Goal: Information Seeking & Learning: Learn about a topic

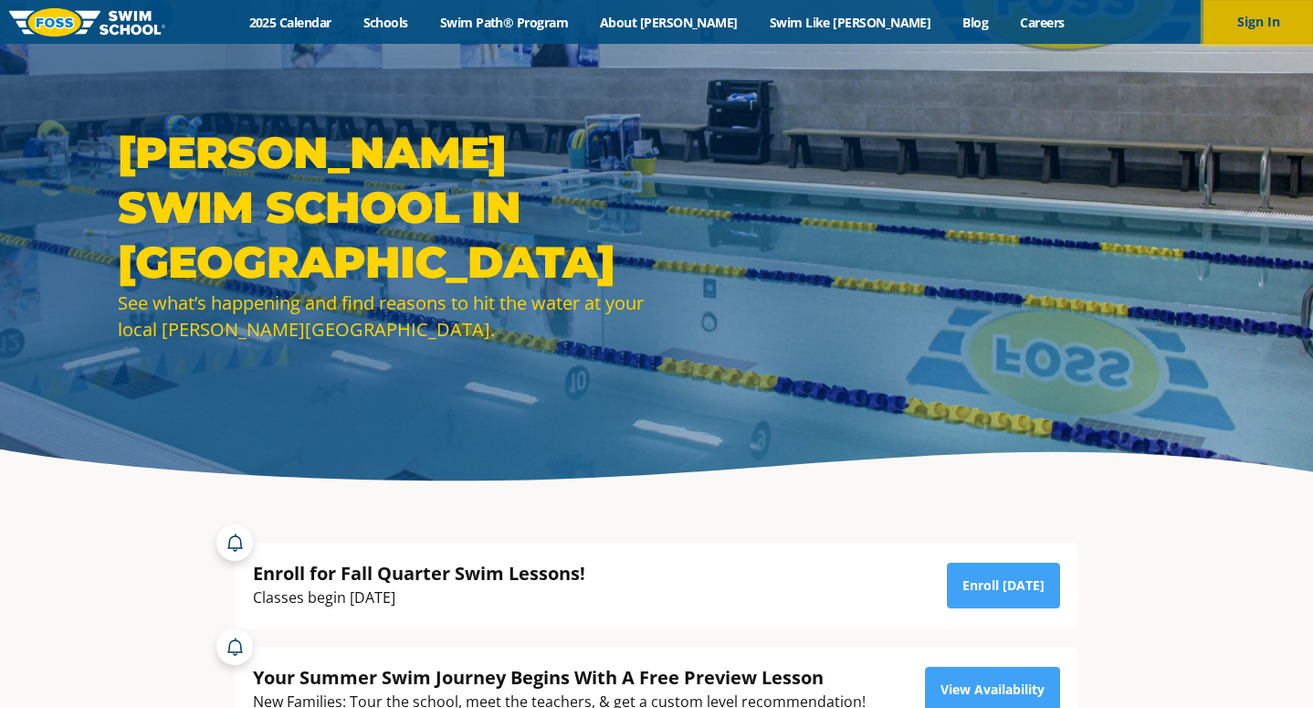
click at [1239, 26] on button "Sign In" at bounding box center [1259, 22] width 110 height 44
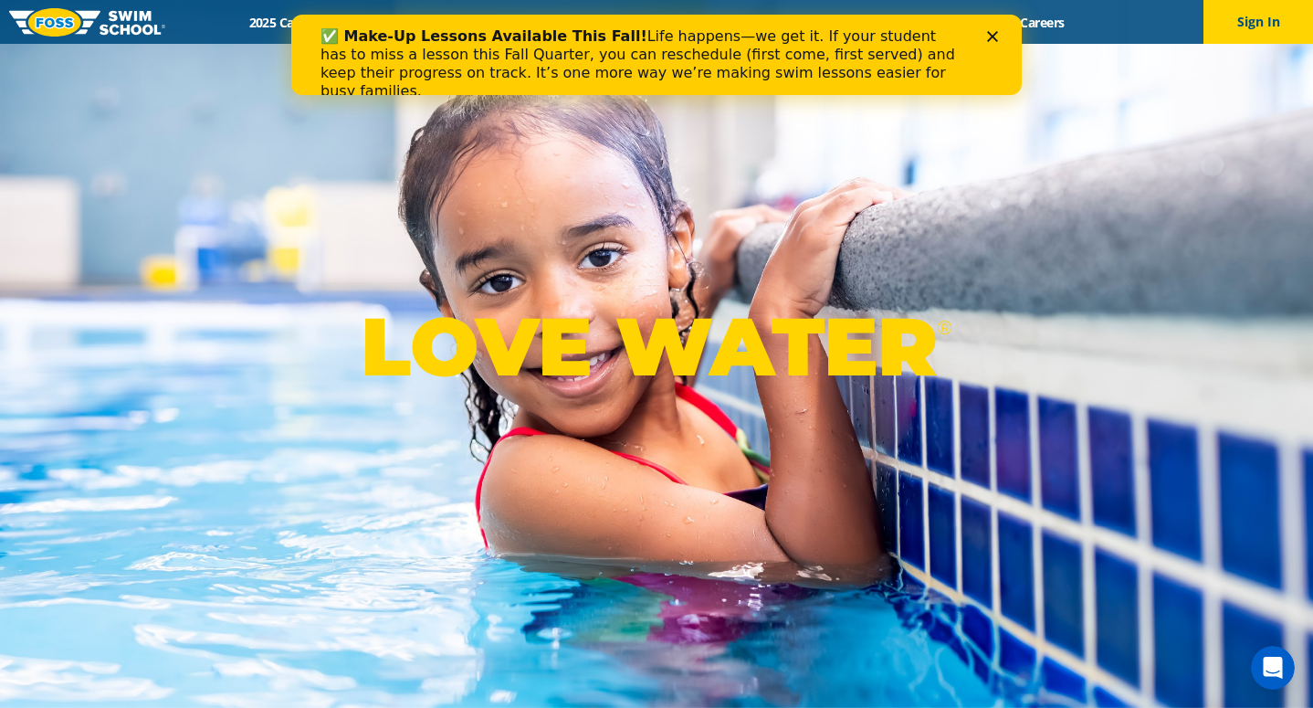
click at [801, 32] on div "✅ Make-Up Lessons Available This Fall! Life happens—we get it. If your student …" at bounding box center [642, 63] width 643 height 73
click at [996, 28] on div "✅ Make-Up Lessons Available This Fall! Life happens—we get it. If your student …" at bounding box center [656, 64] width 731 height 84
click at [1264, 24] on button "Sign In" at bounding box center [1259, 22] width 110 height 44
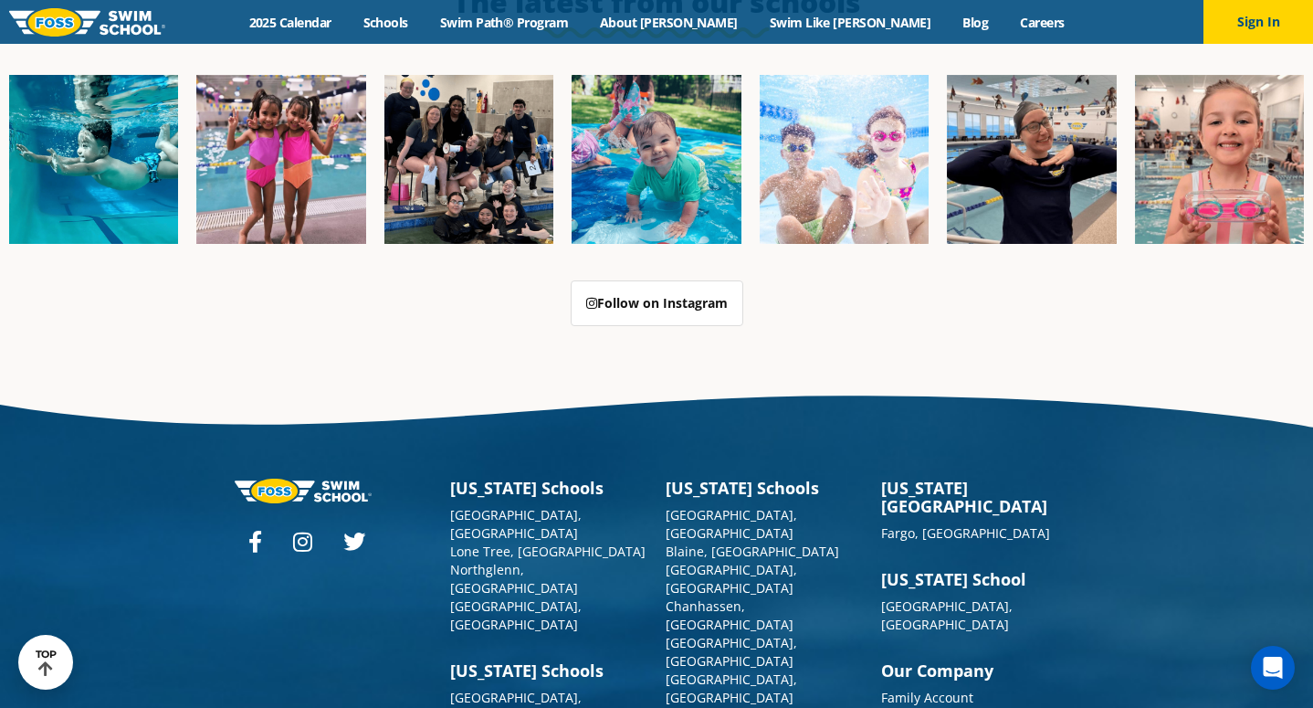
scroll to position [4629, 0]
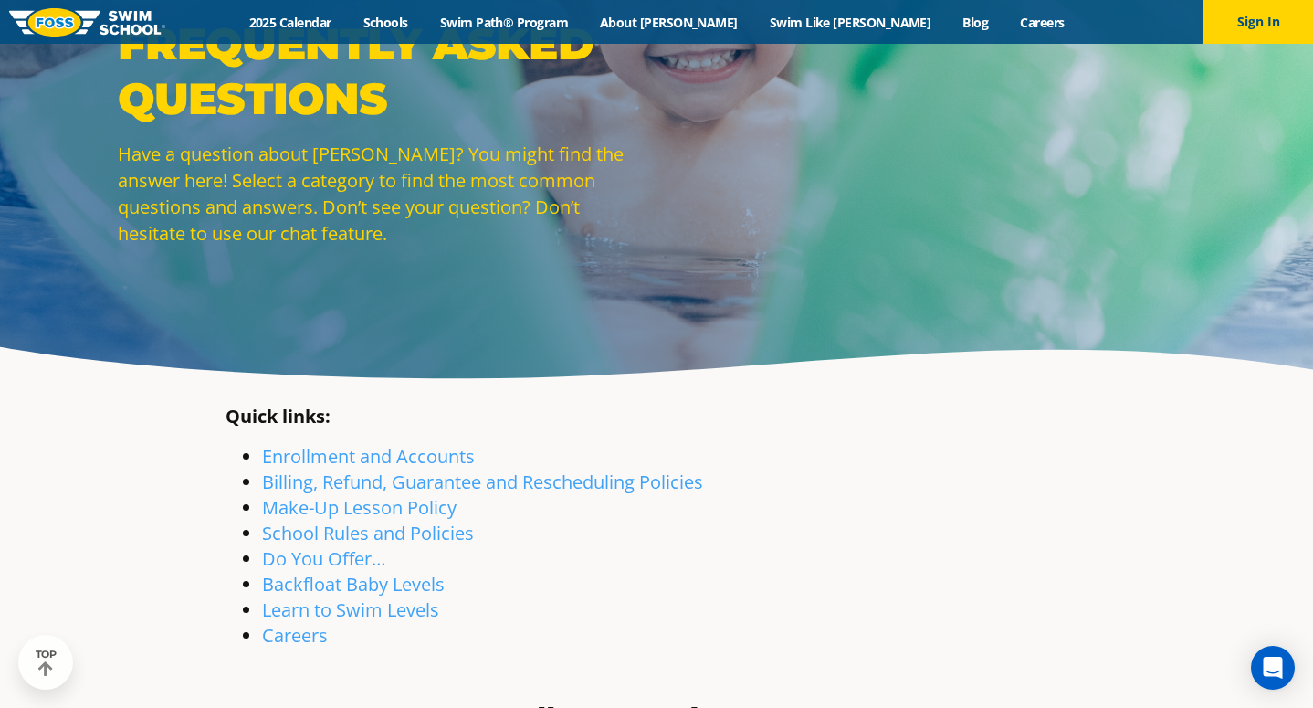
scroll to position [105, 0]
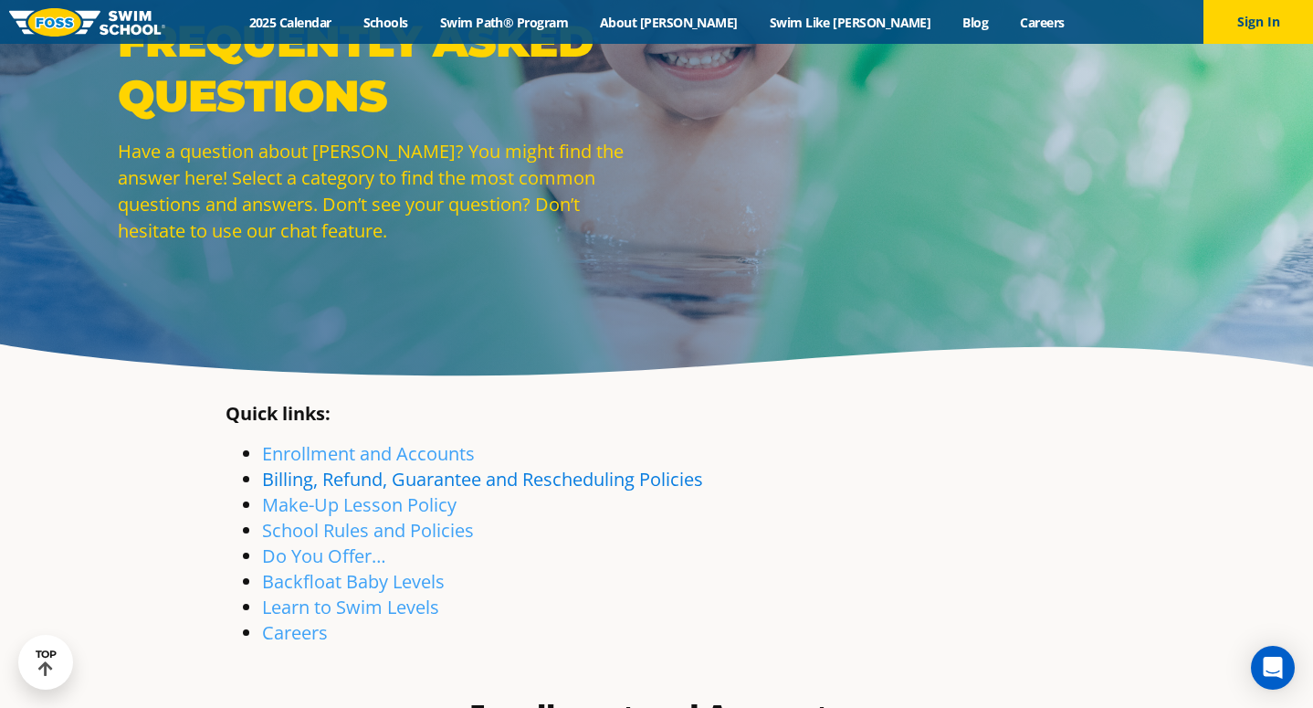
click at [574, 484] on link "Billing, Refund, Guarantee and Rescheduling Policies" at bounding box center [482, 479] width 441 height 25
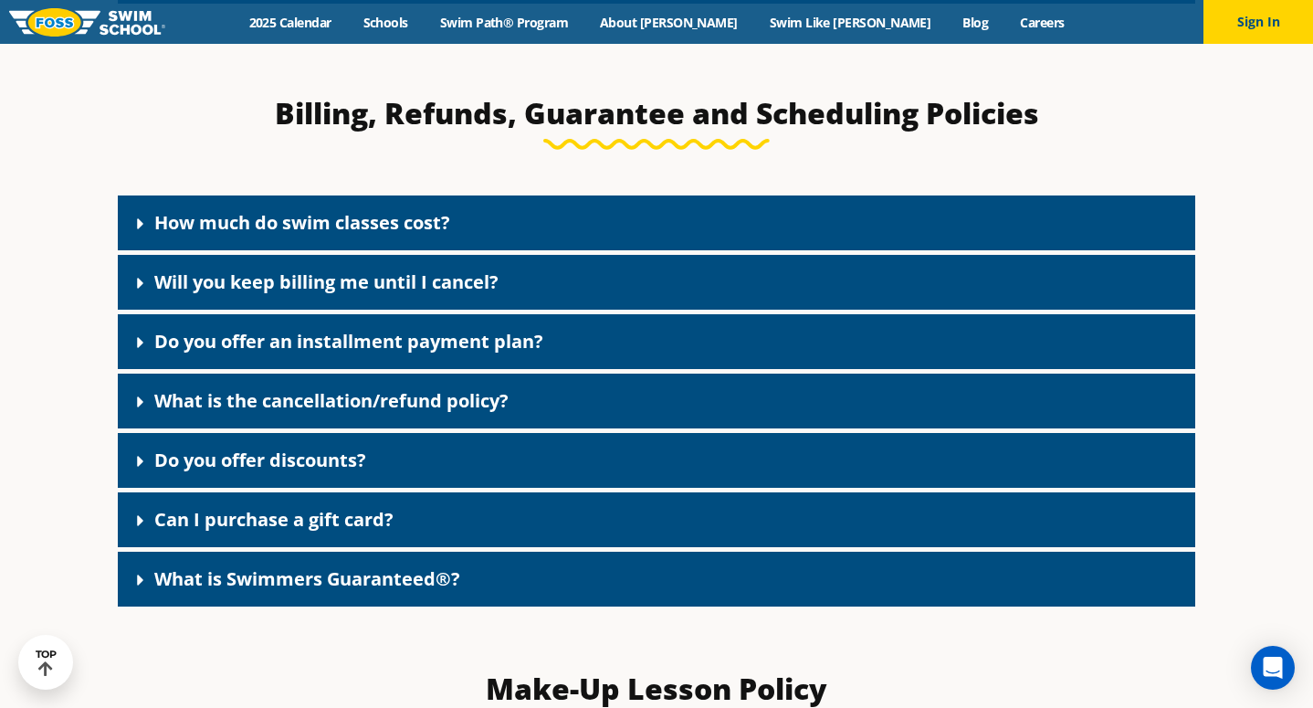
scroll to position [1465, 0]
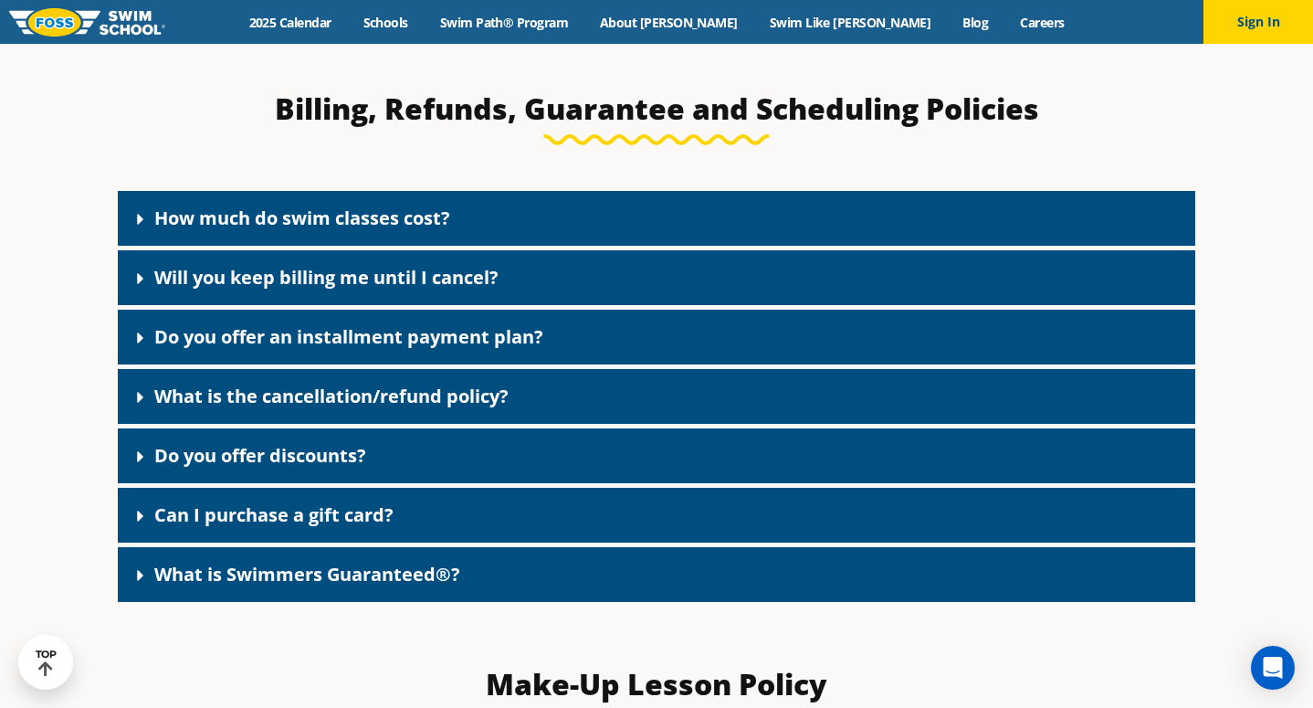
click at [557, 420] on div "What is the cancellation/refund policy?" at bounding box center [657, 396] width 1078 height 55
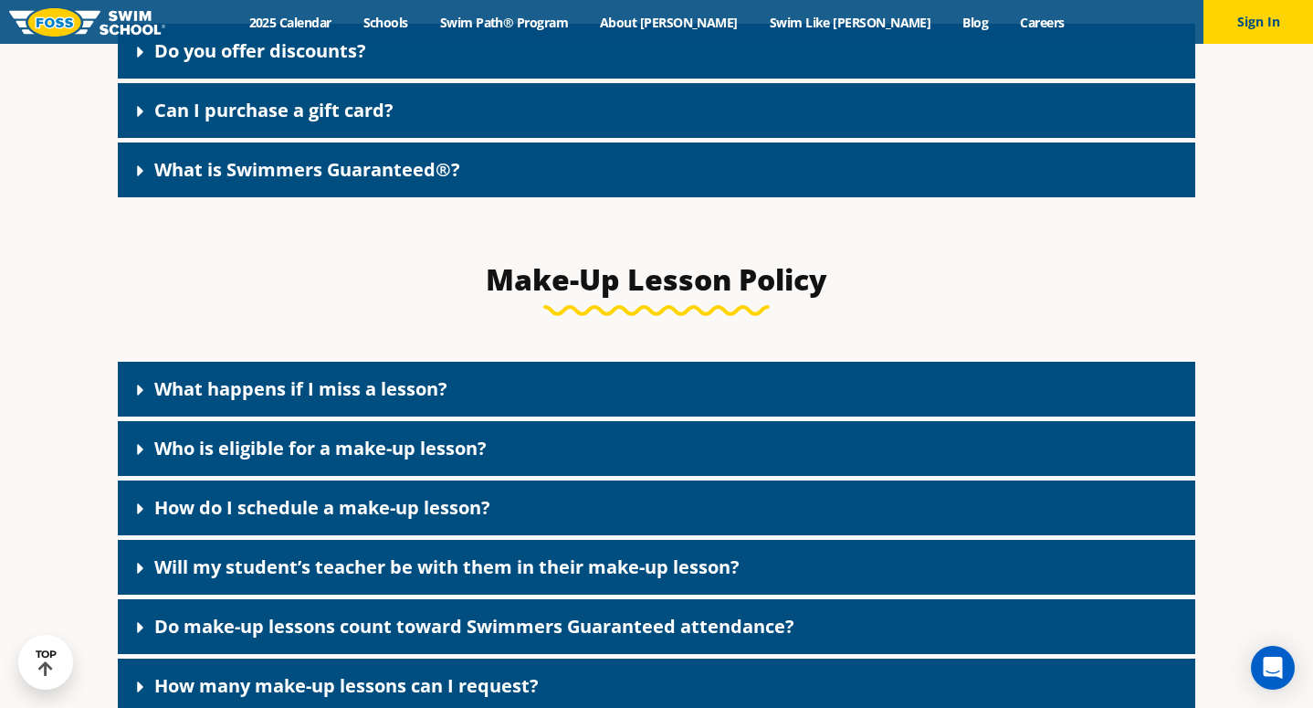
scroll to position [2380, 0]
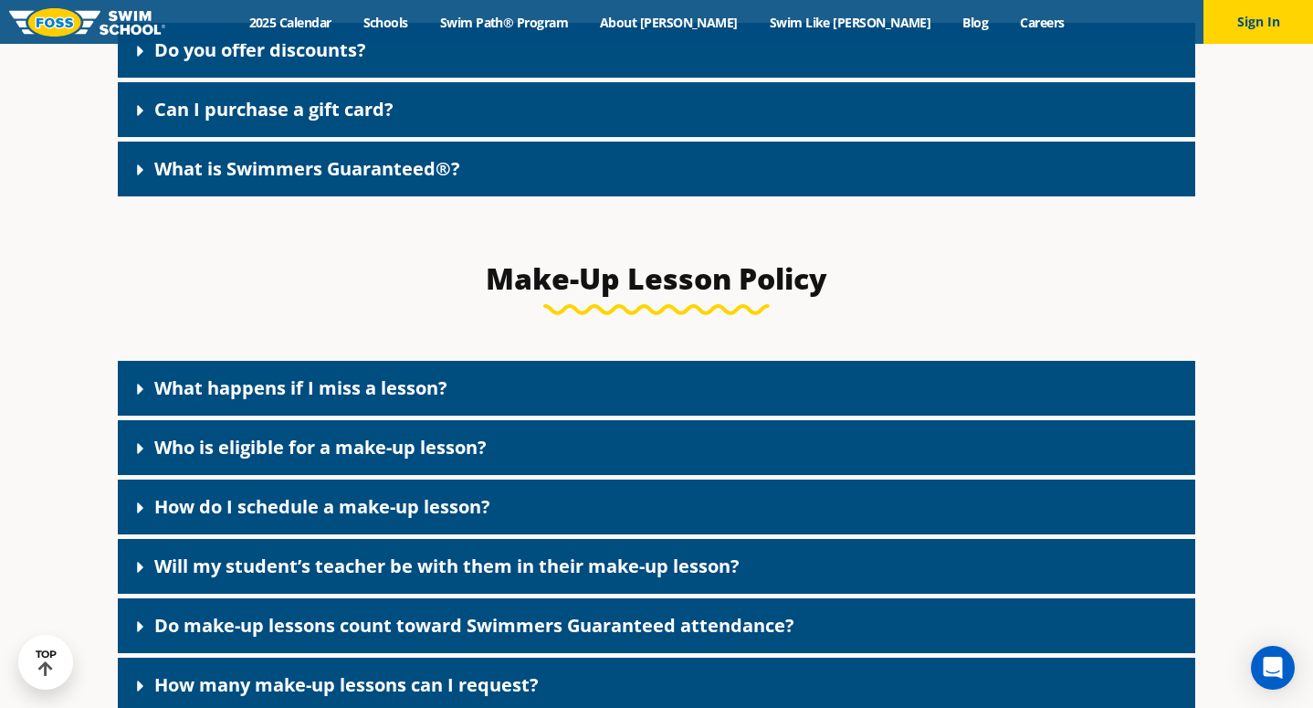
click at [337, 435] on link "Who is eligible for a make-up lesson?" at bounding box center [320, 447] width 332 height 25
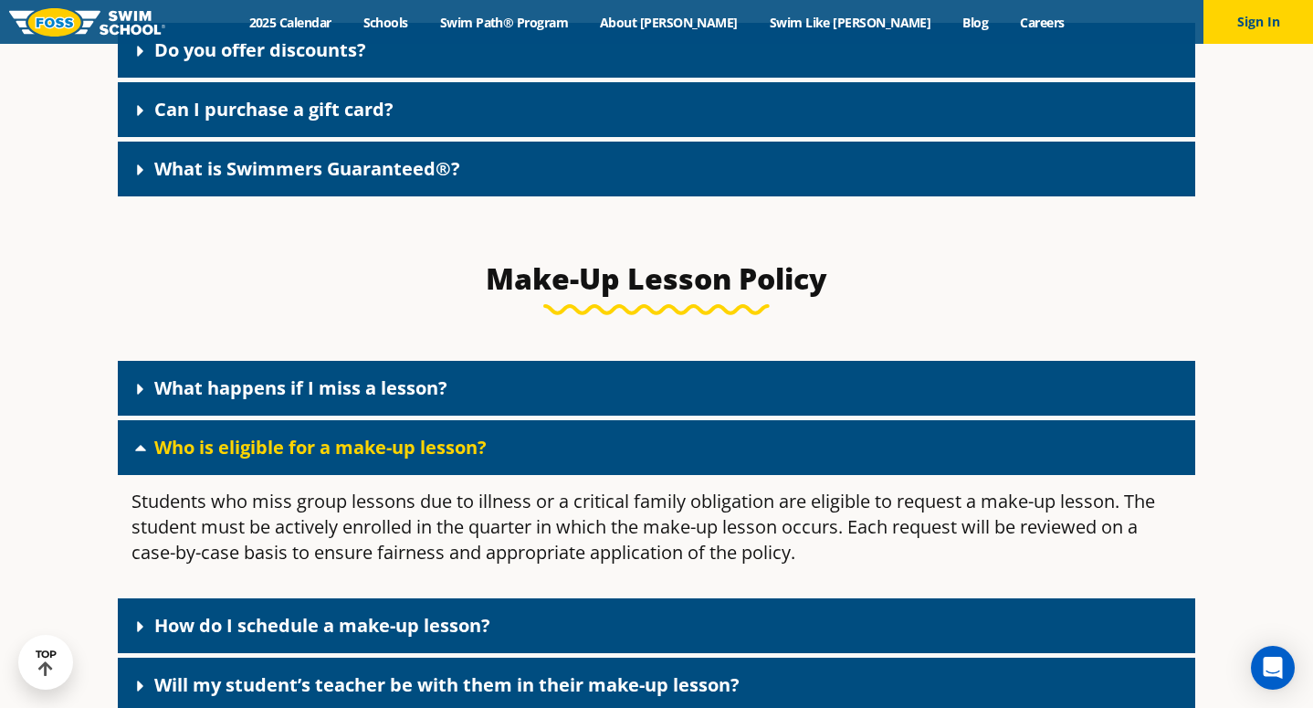
click at [361, 377] on link "What happens if I miss a lesson?" at bounding box center [300, 387] width 293 height 25
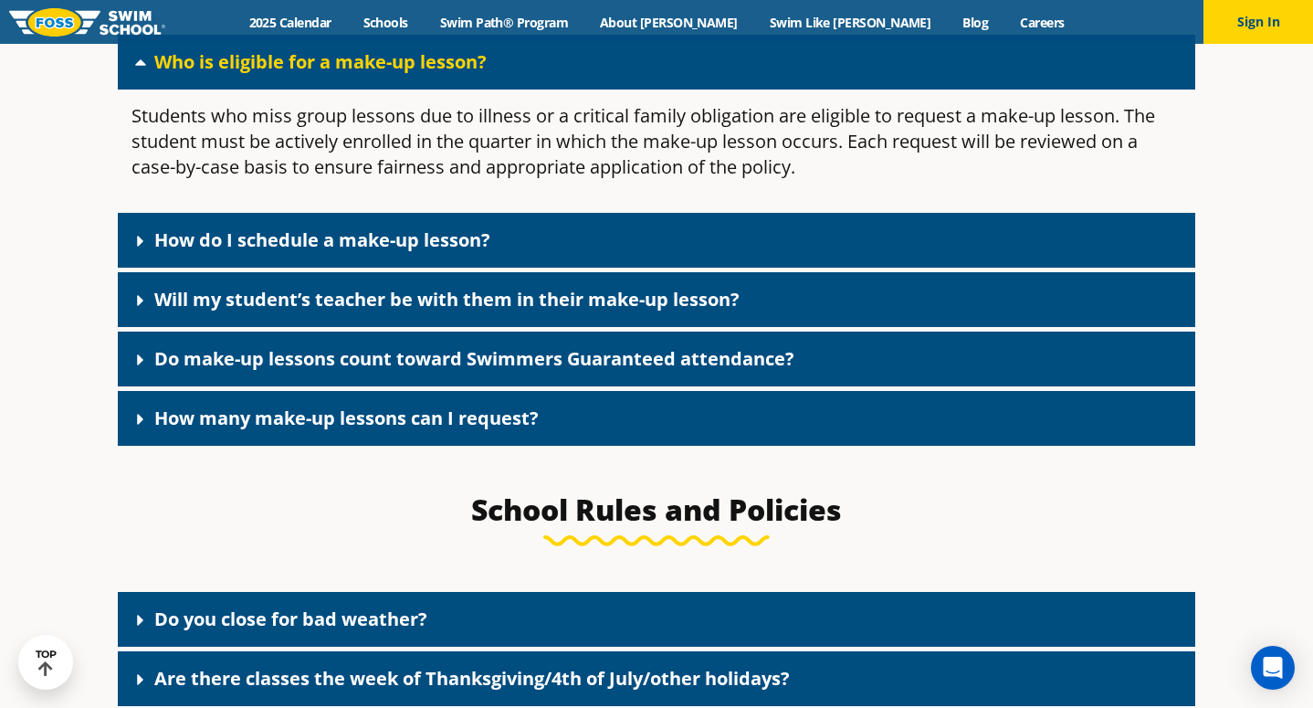
scroll to position [2886, 0]
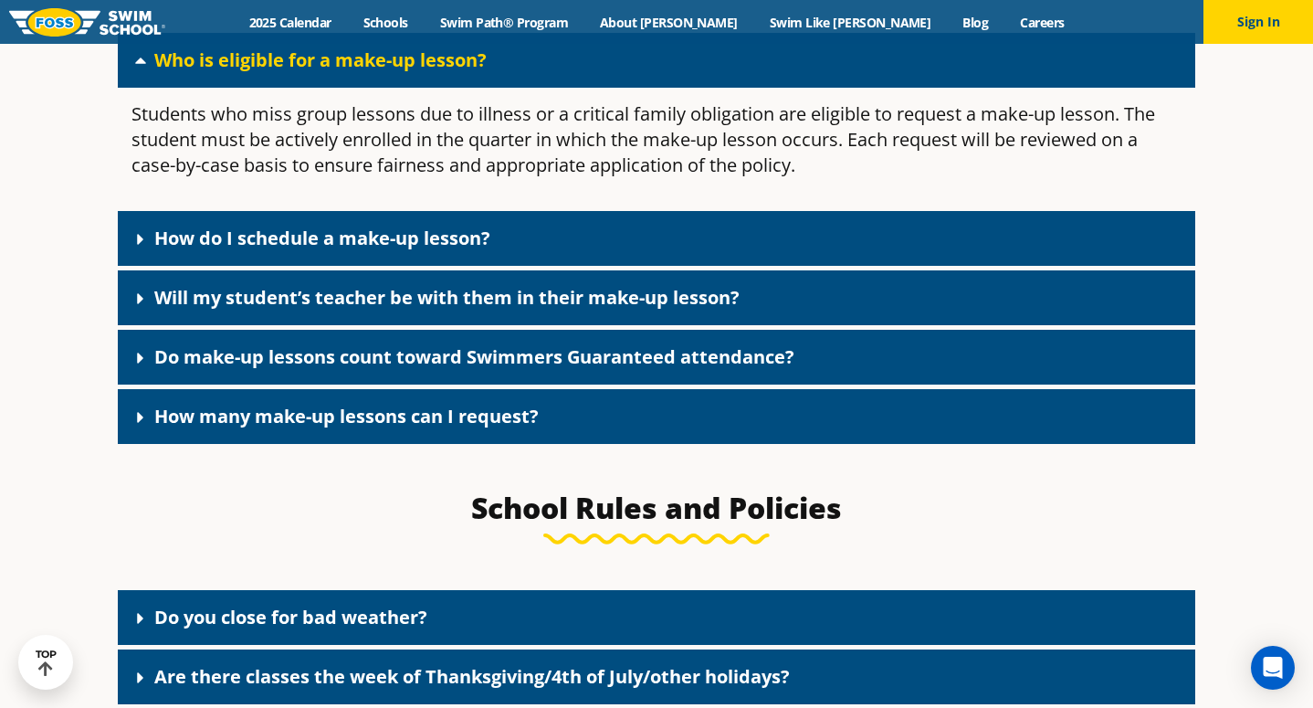
click at [201, 416] on div "How many make-up lessons can I request?" at bounding box center [657, 416] width 1078 height 55
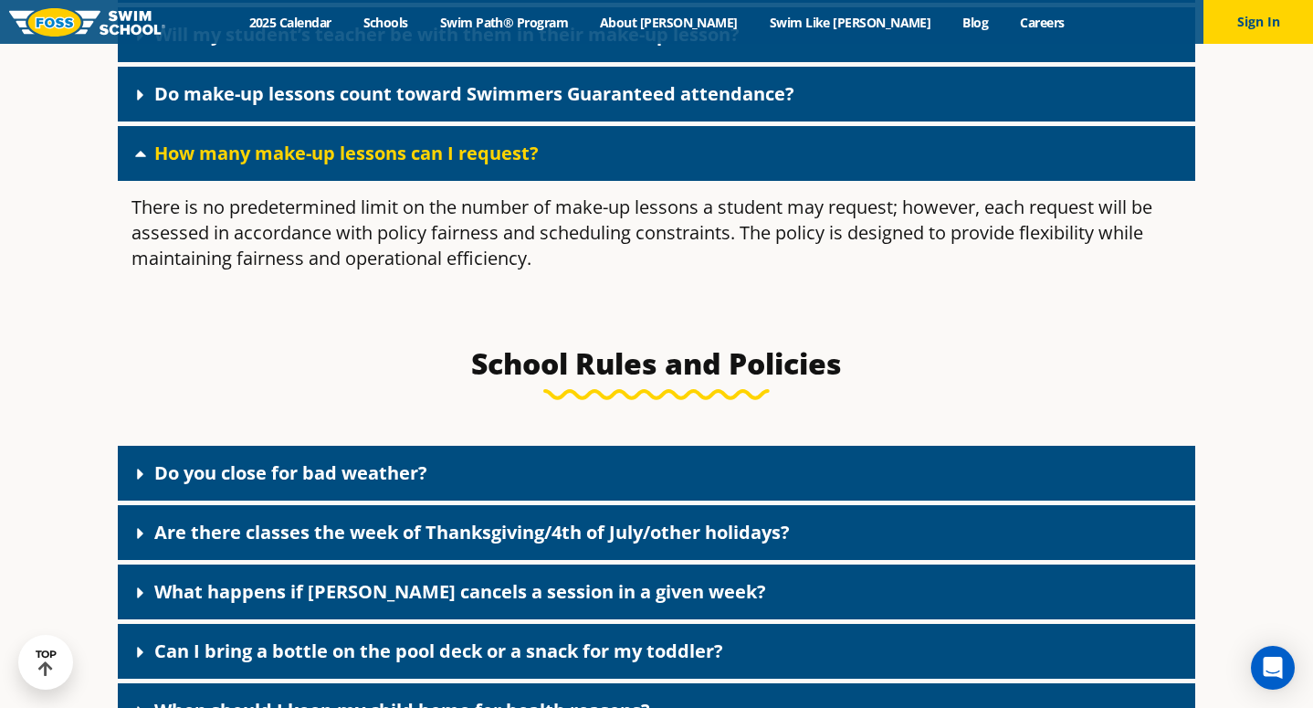
scroll to position [3155, 0]
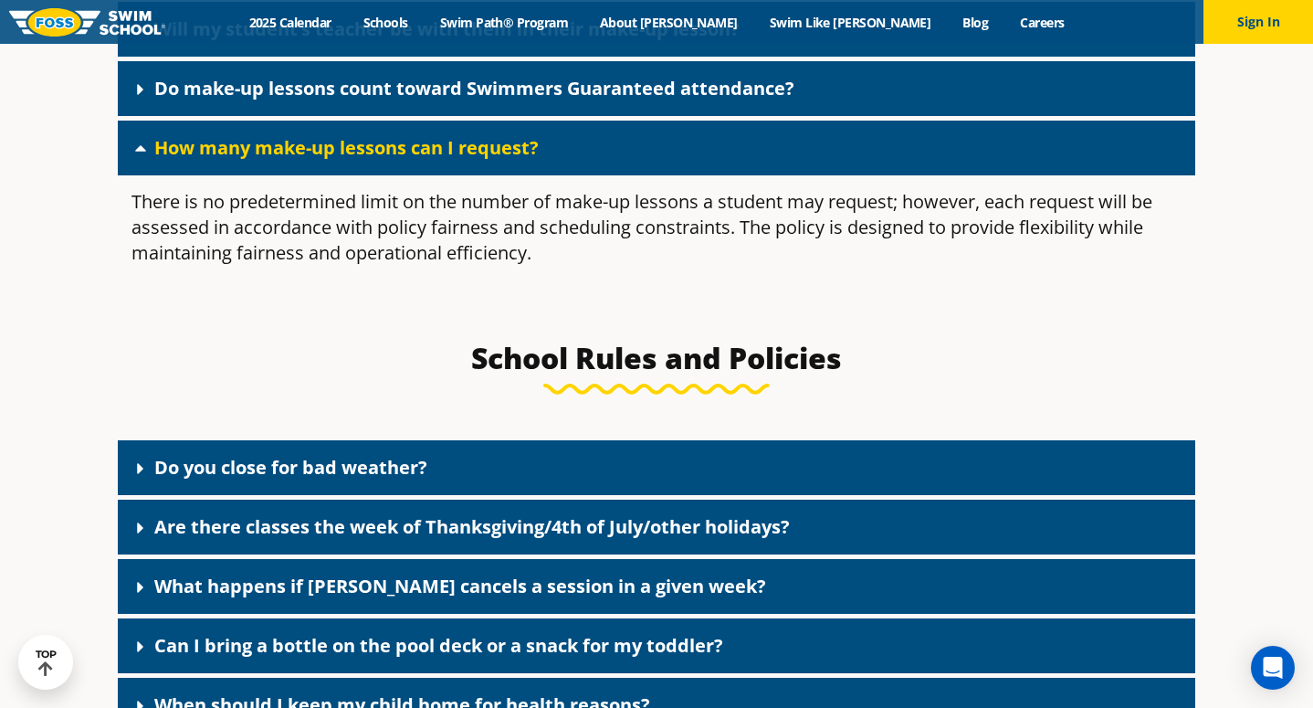
click at [252, 500] on div "Are there classes the week of Thanksgiving/4th of July/other holidays?" at bounding box center [657, 527] width 1078 height 55
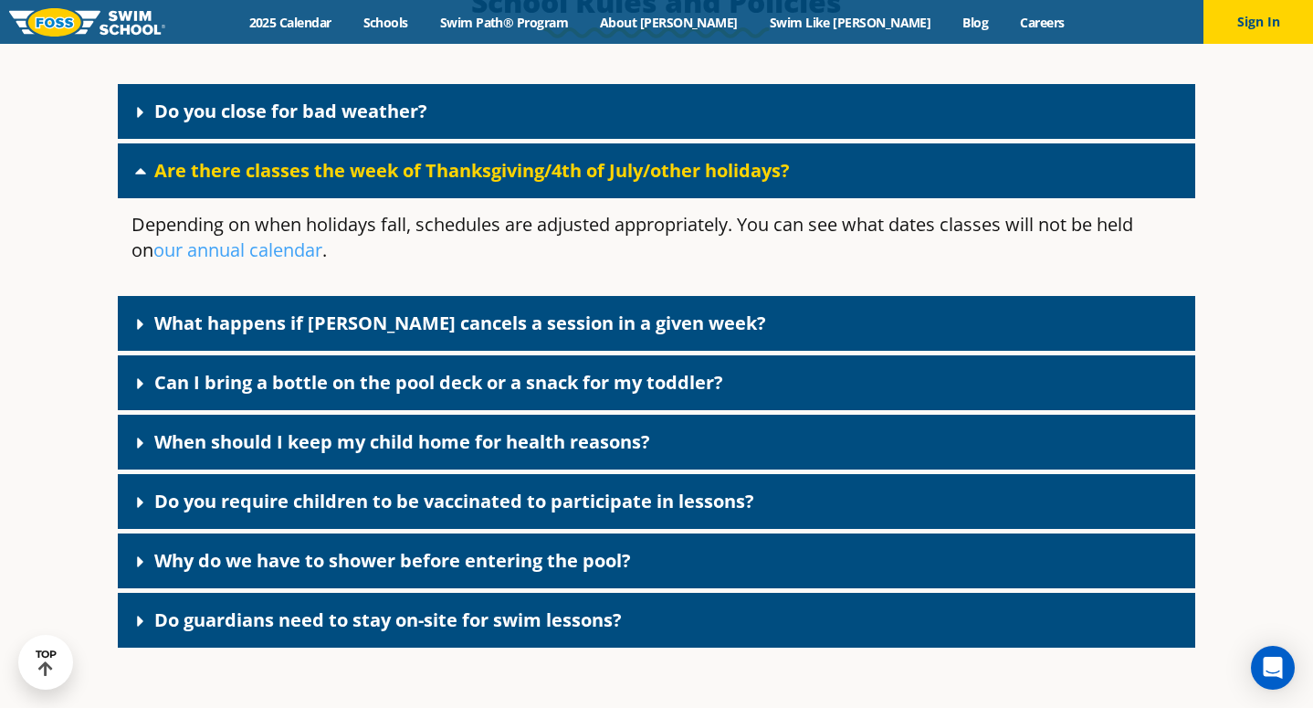
scroll to position [3522, 0]
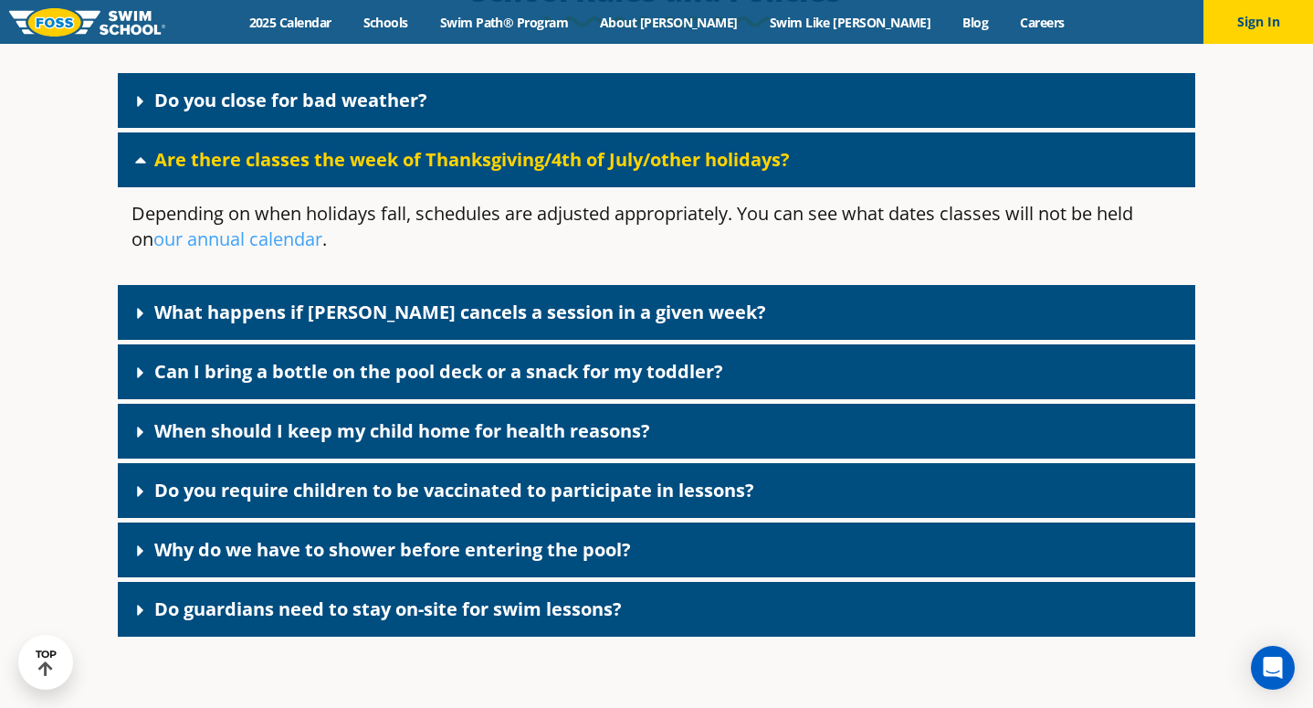
click at [400, 599] on link "Do guardians need to stay on-site for swim lessons?" at bounding box center [388, 608] width 468 height 25
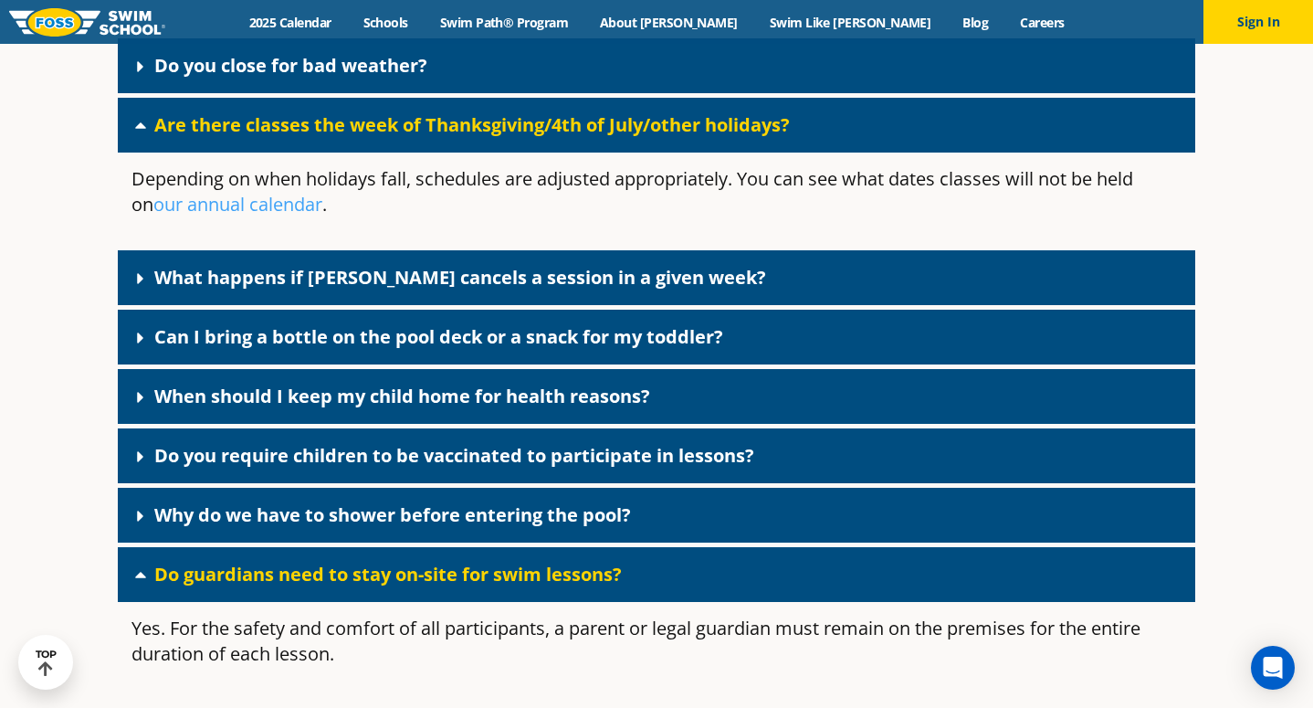
scroll to position [3561, 0]
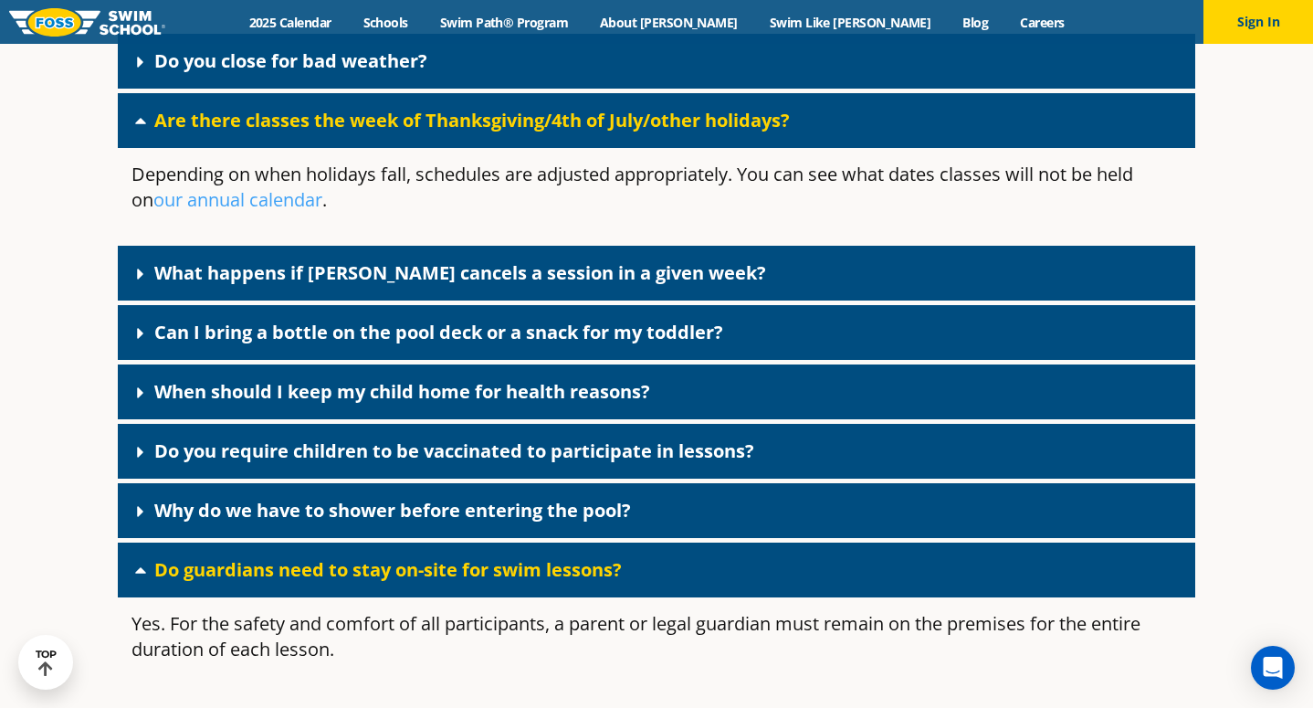
click at [402, 498] on link "Why do we have to shower before entering the pool?" at bounding box center [392, 510] width 477 height 25
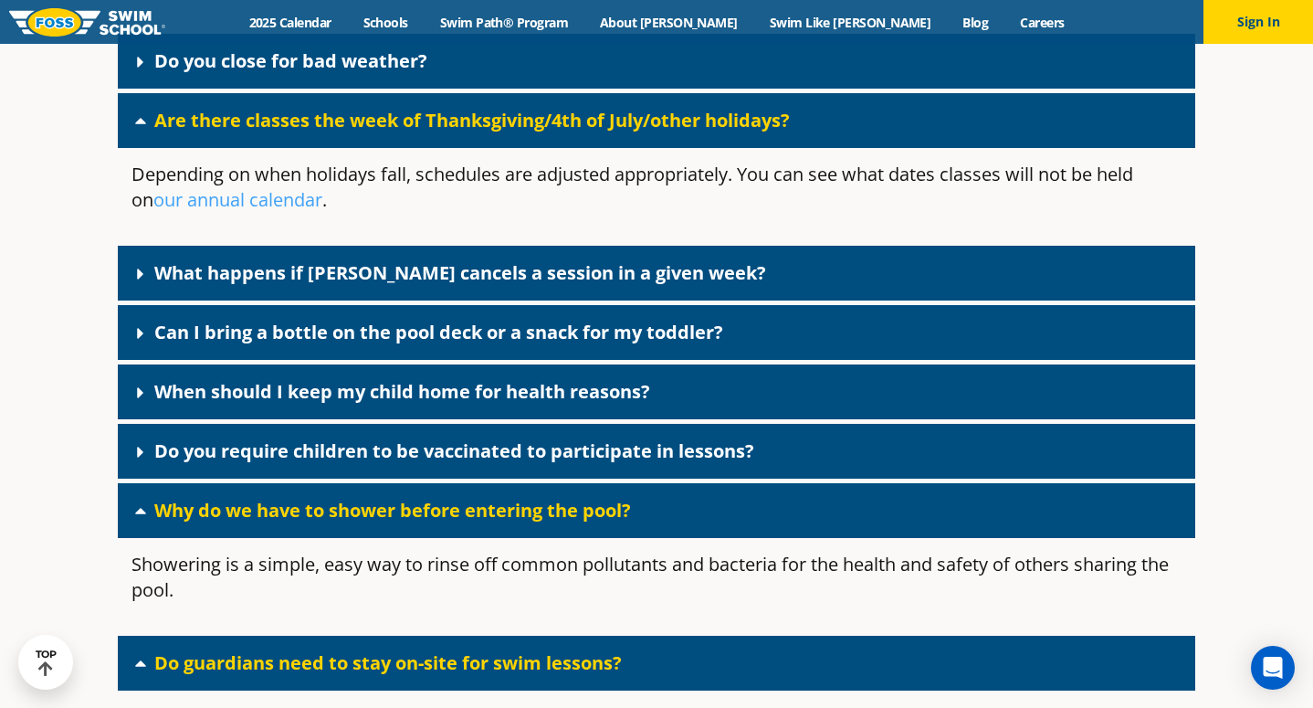
click at [287, 448] on link "Do you require children to be vaccinated to participate in lessons?" at bounding box center [454, 450] width 600 height 25
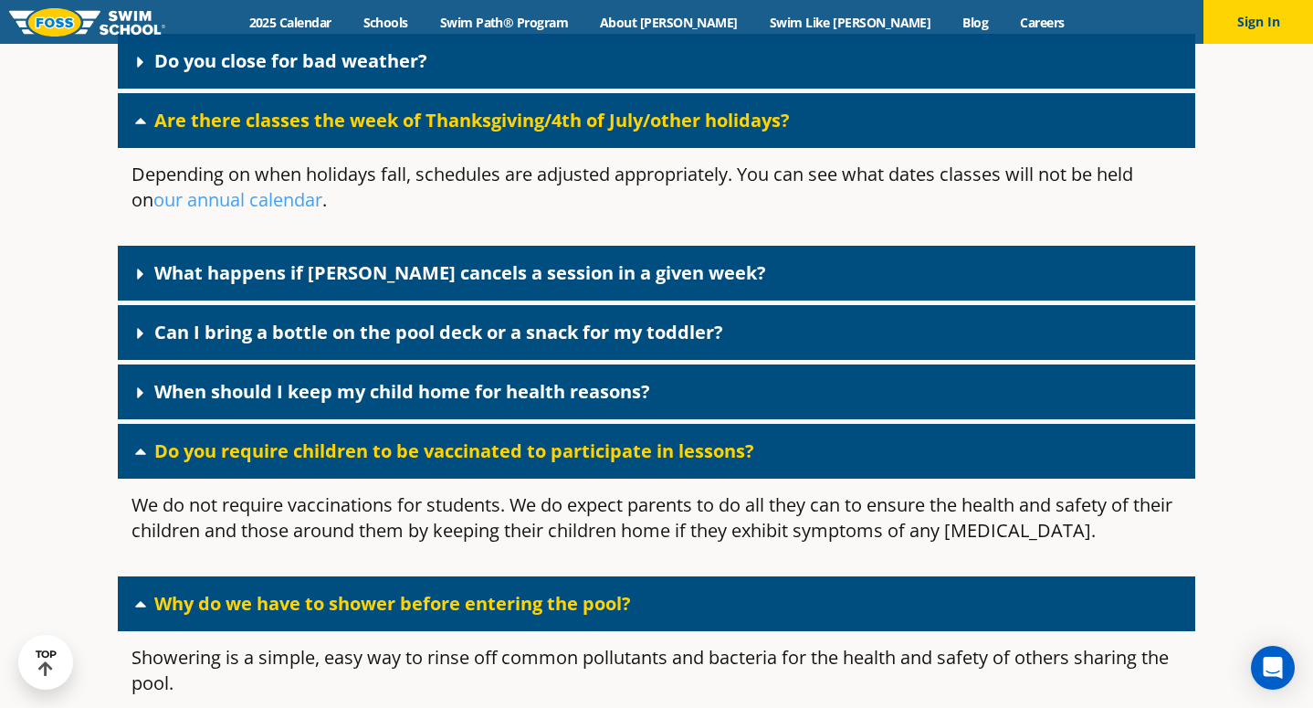
click at [388, 334] on div "Can I bring a bottle on the pool deck or a snack for my toddler?" at bounding box center [657, 332] width 1078 height 55
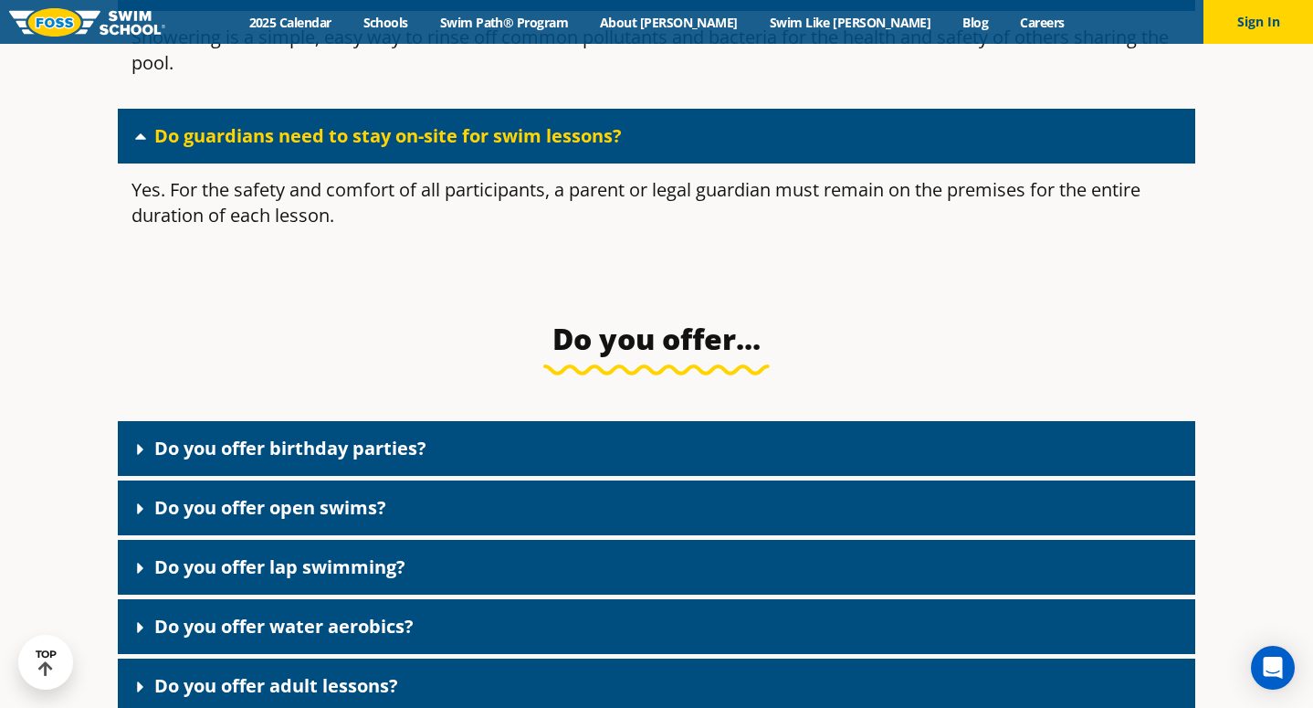
scroll to position [4275, 0]
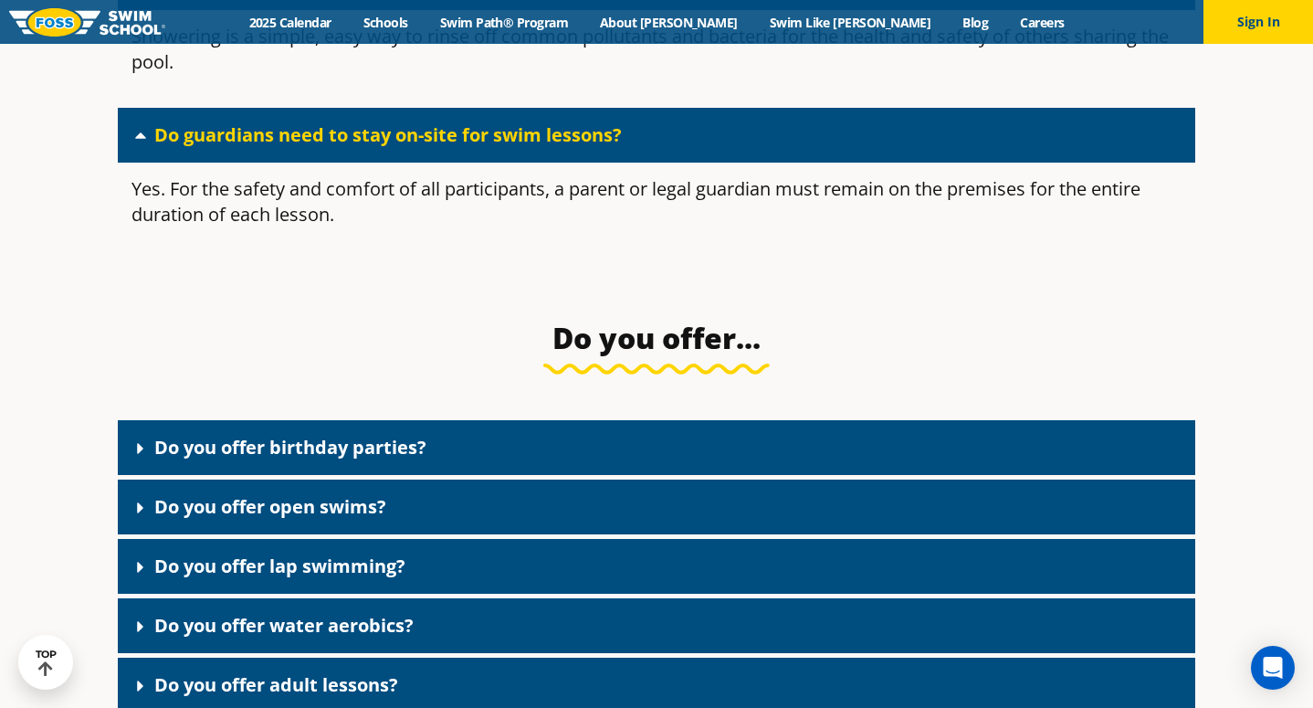
click at [310, 501] on link "Do you offer open swims?" at bounding box center [270, 506] width 232 height 25
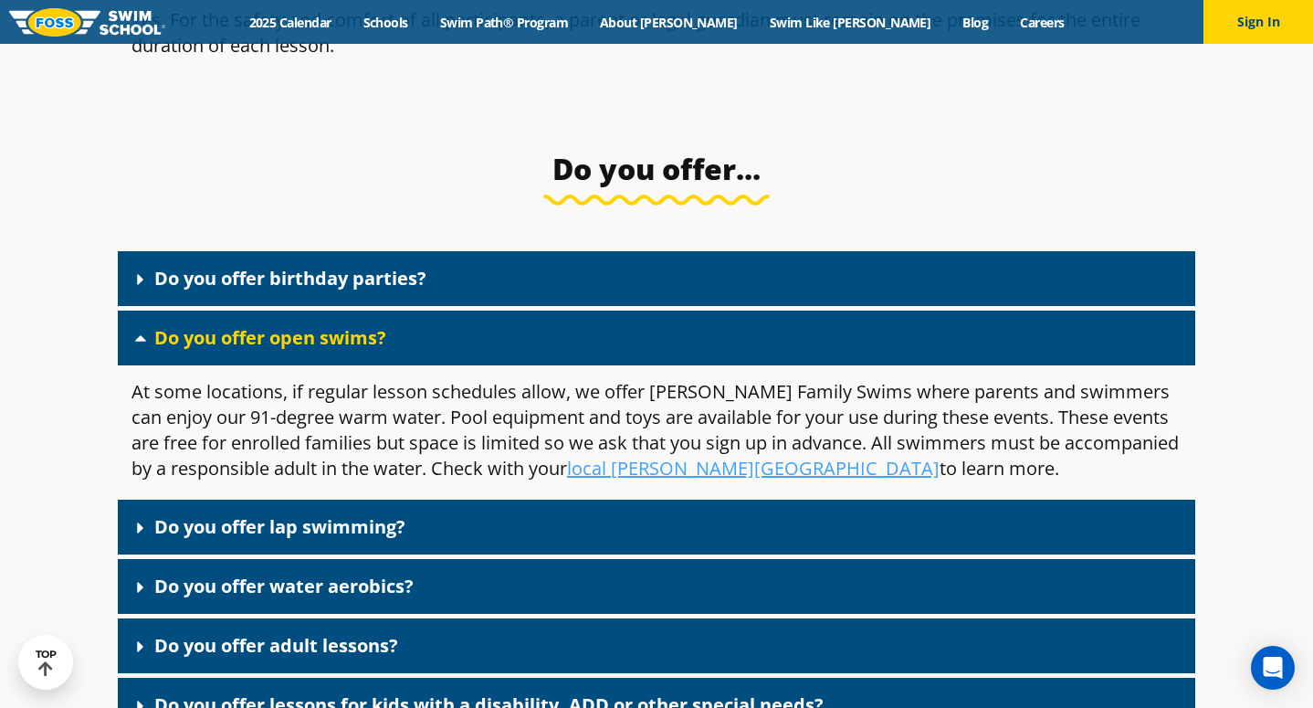
scroll to position [4561, 0]
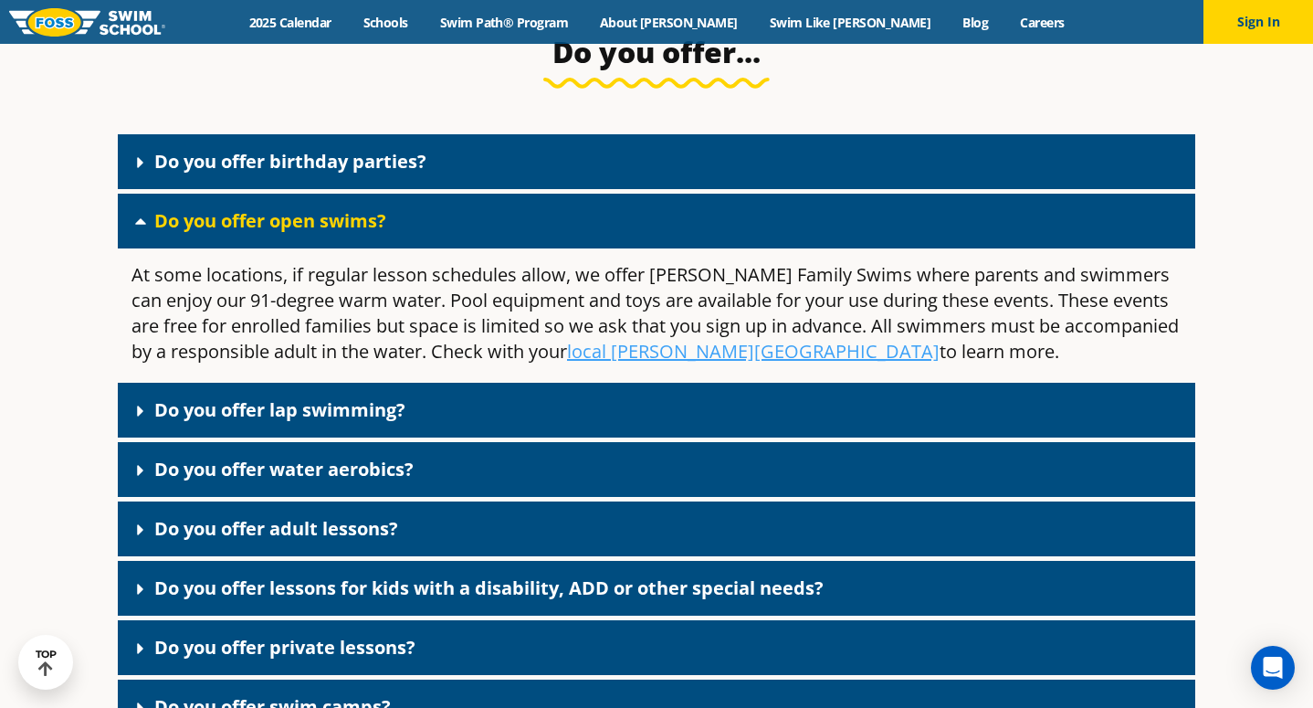
click at [295, 516] on link "Do you offer adult lessons?" at bounding box center [276, 528] width 244 height 25
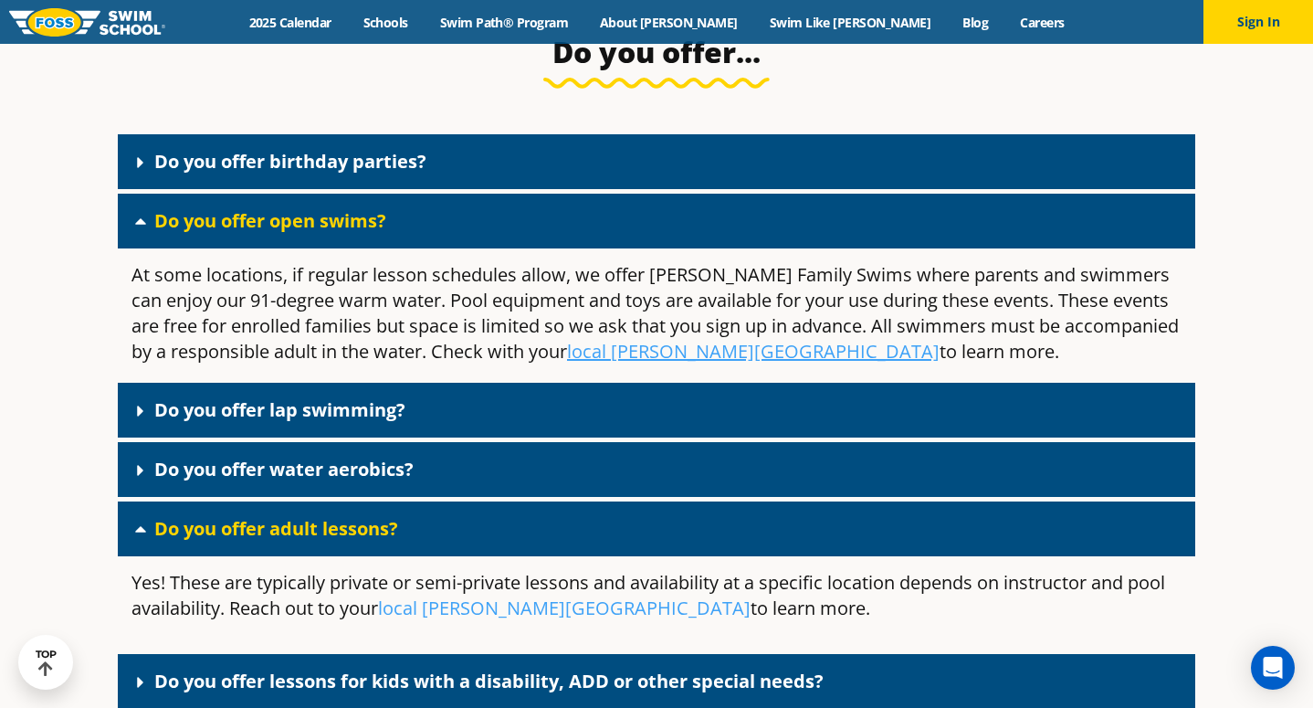
click at [351, 407] on link "Do you offer lap swimming?" at bounding box center [279, 409] width 251 height 25
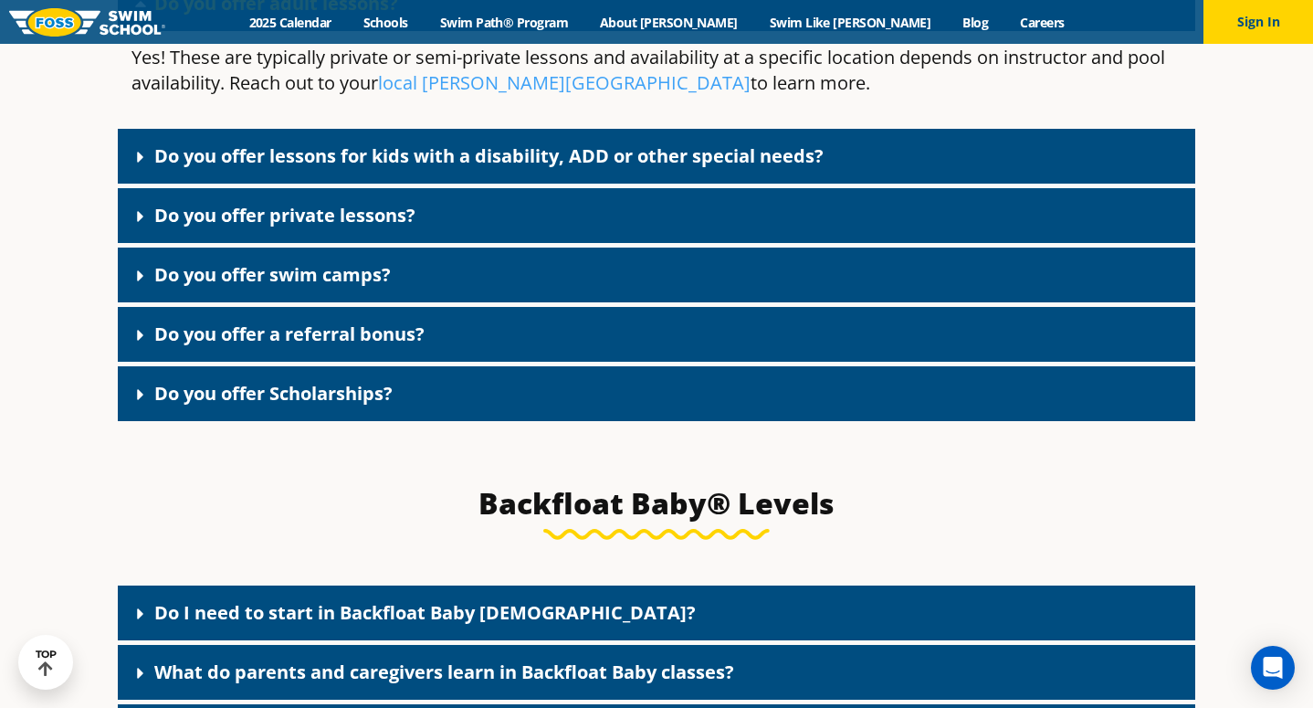
scroll to position [5182, 0]
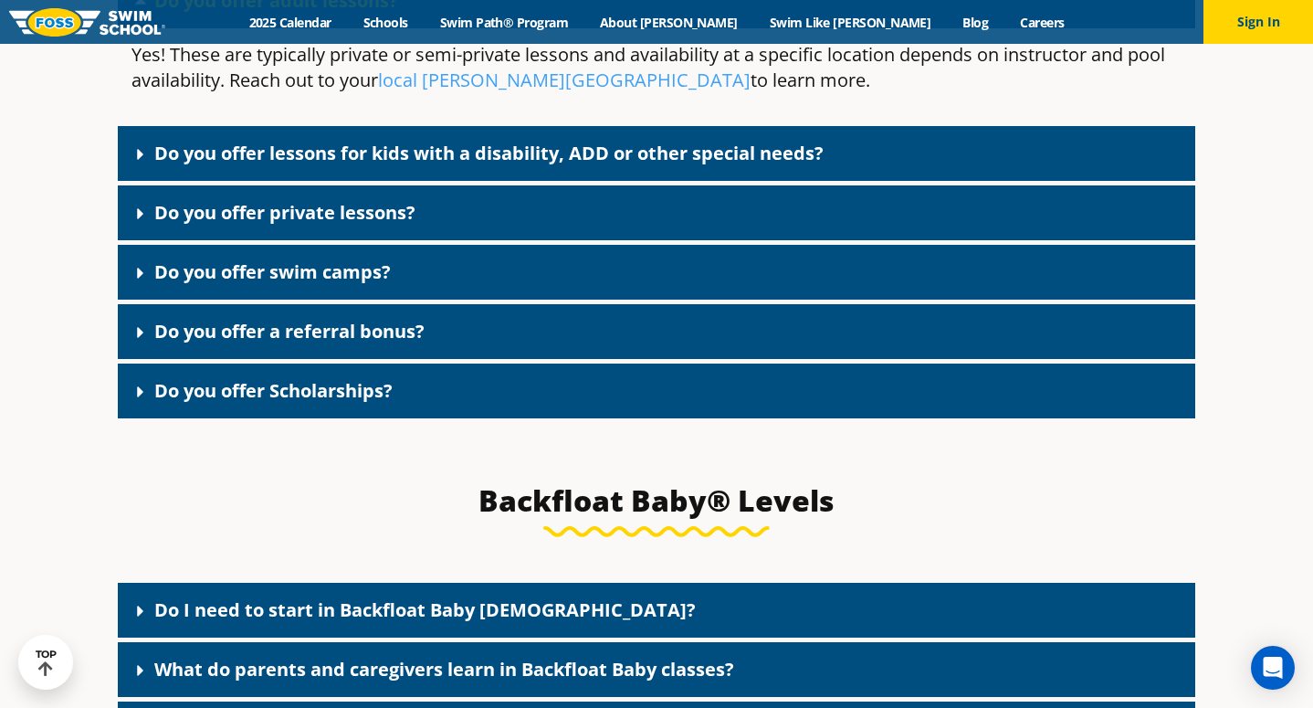
click at [396, 381] on div "Do you offer Scholarships?" at bounding box center [657, 391] width 1078 height 55
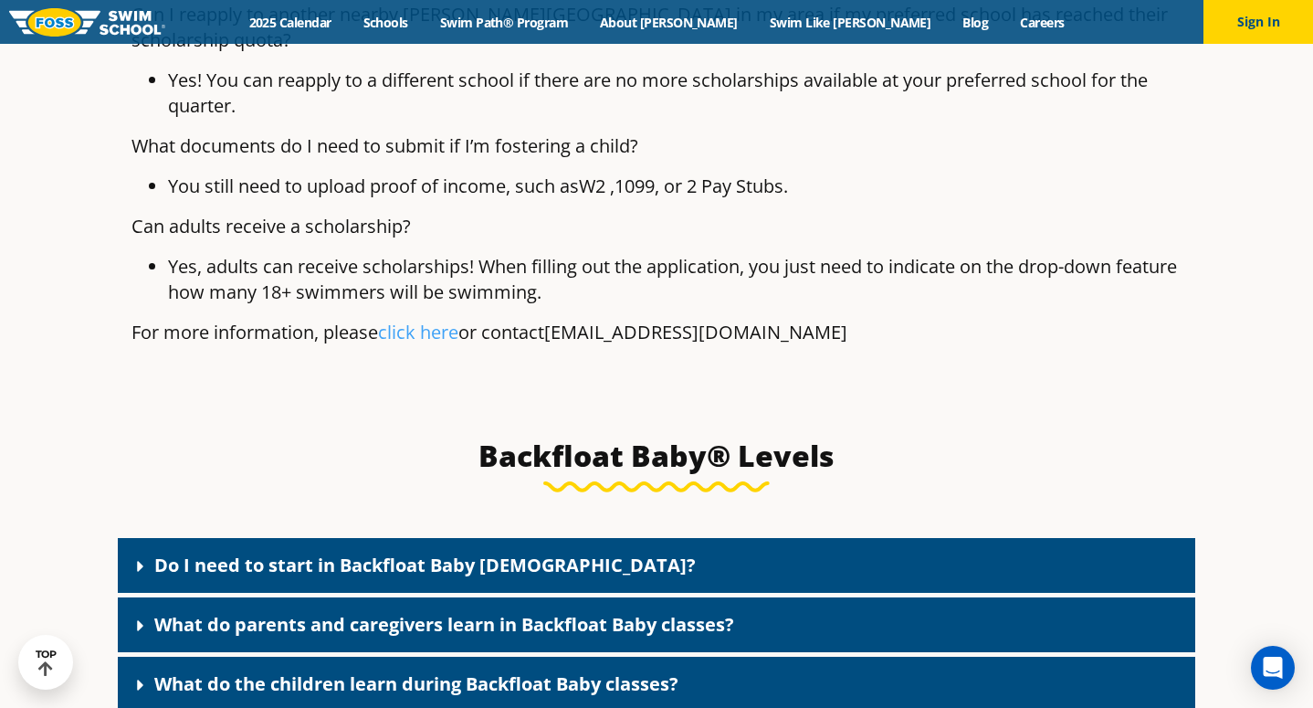
scroll to position [6960, 0]
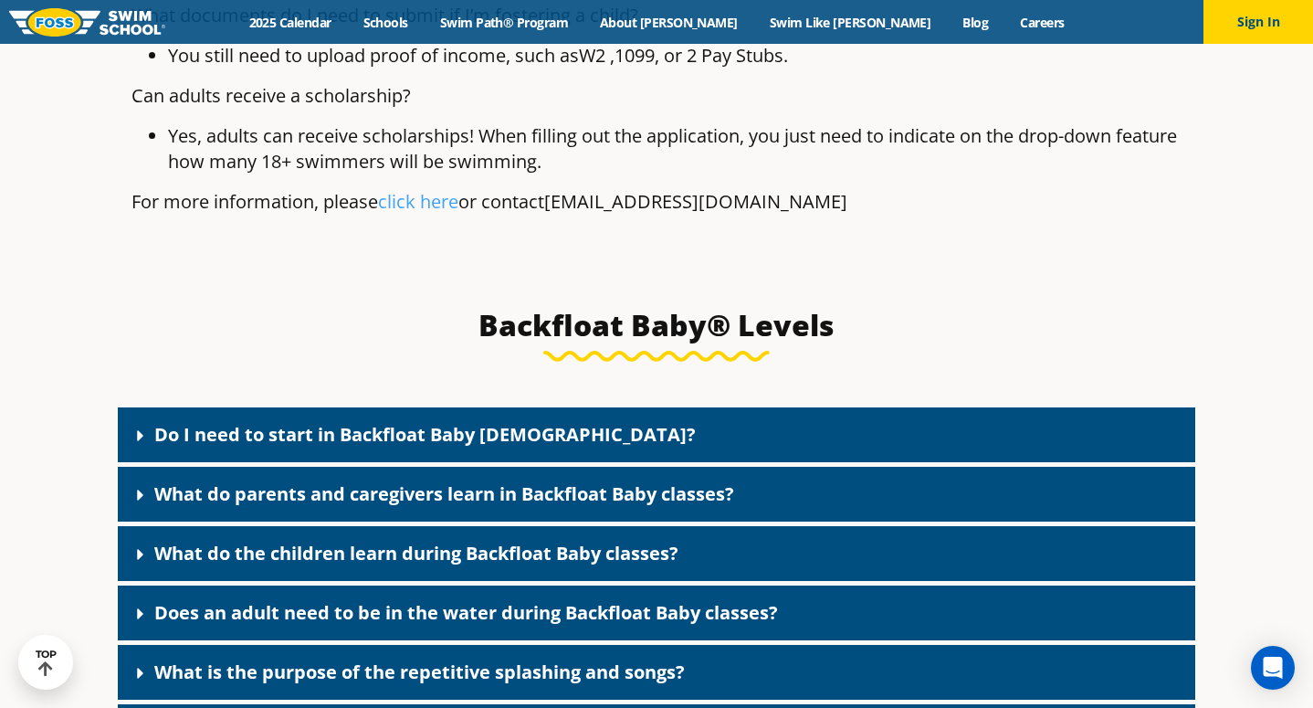
click at [552, 407] on div "Do I need to start in Backfloat Baby 1?" at bounding box center [657, 434] width 1078 height 55
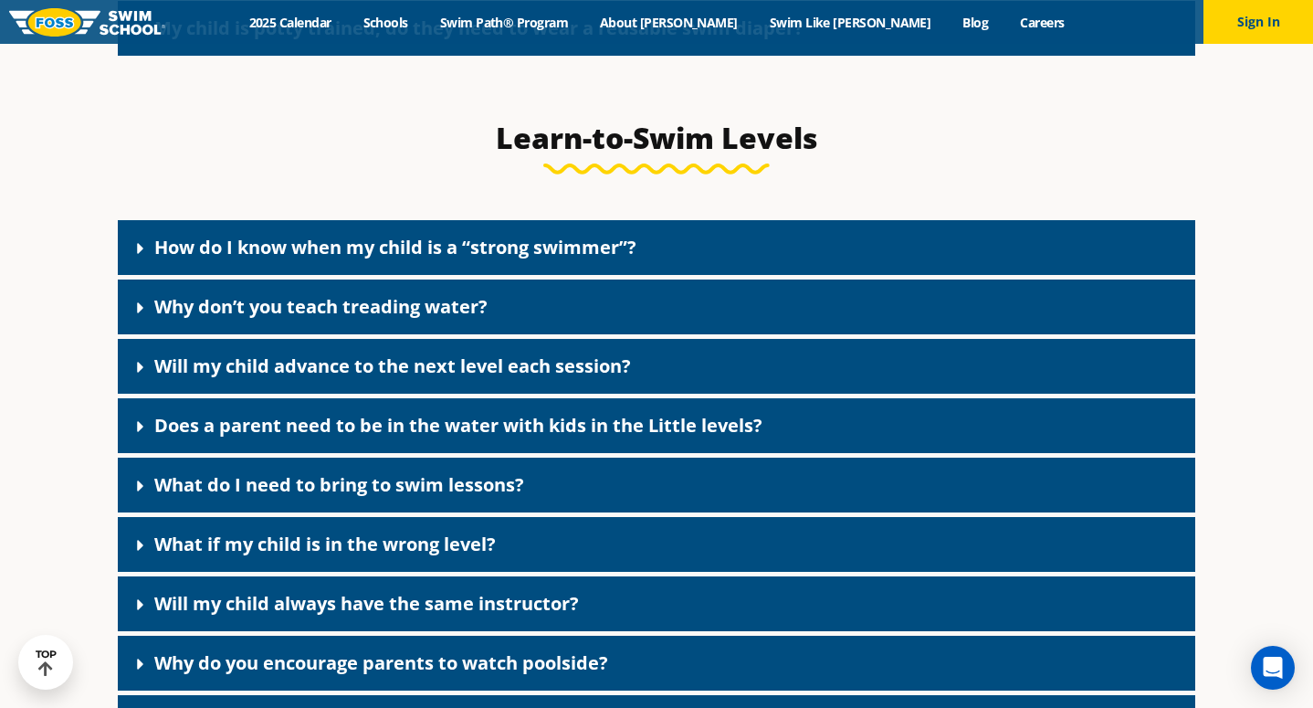
scroll to position [8006, 0]
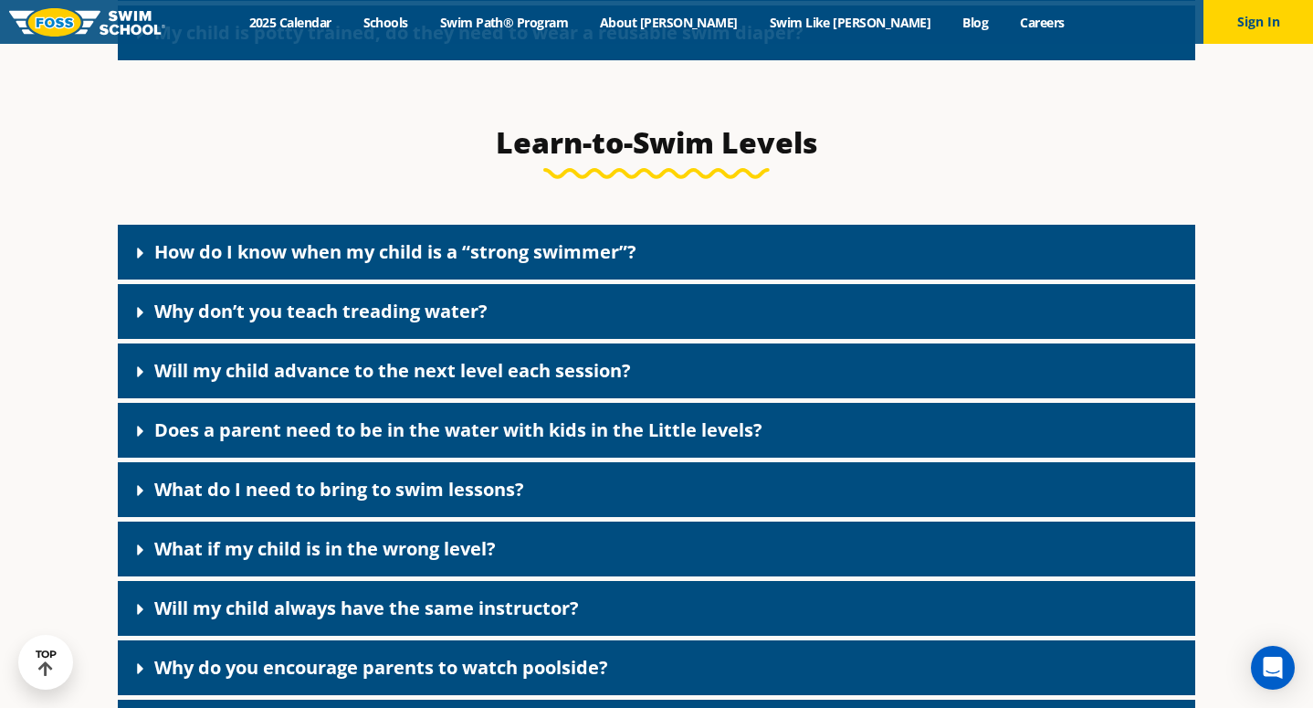
click at [612, 284] on div "Why don’t you teach treading water?" at bounding box center [657, 311] width 1078 height 55
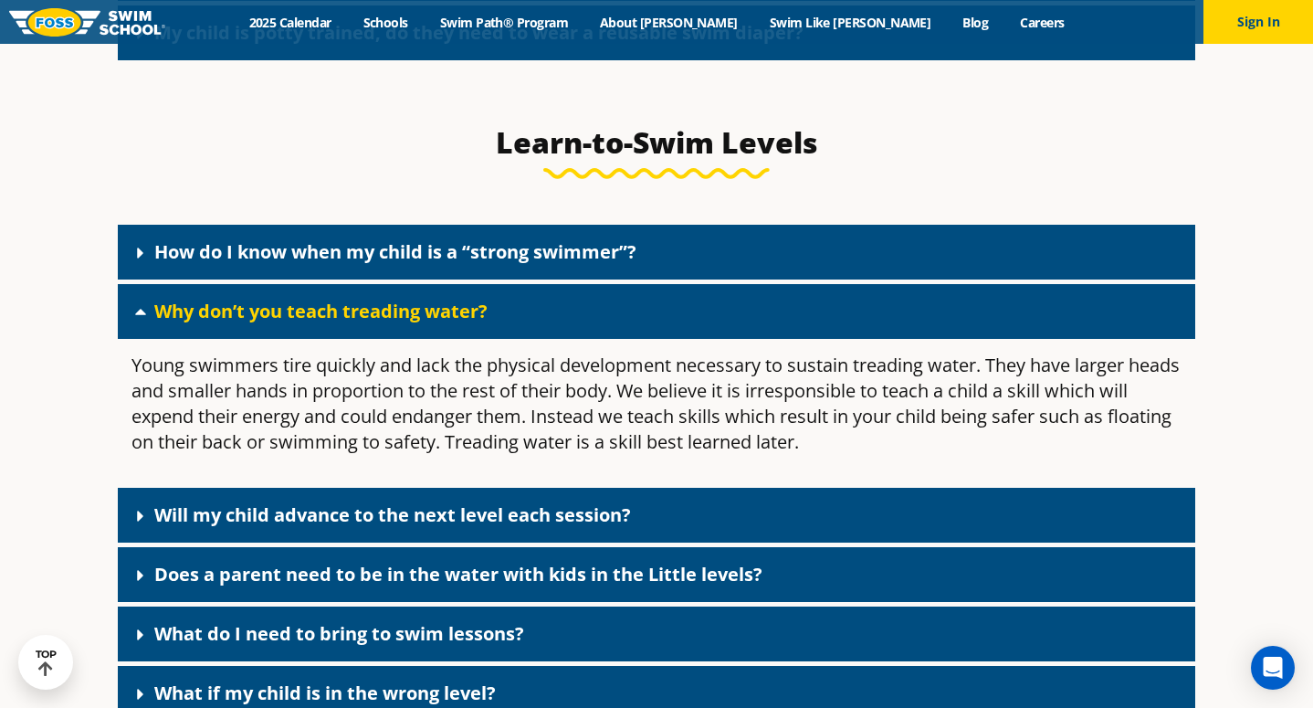
click at [608, 239] on link "How do I know when my child is a “strong swimmer”?" at bounding box center [395, 251] width 482 height 25
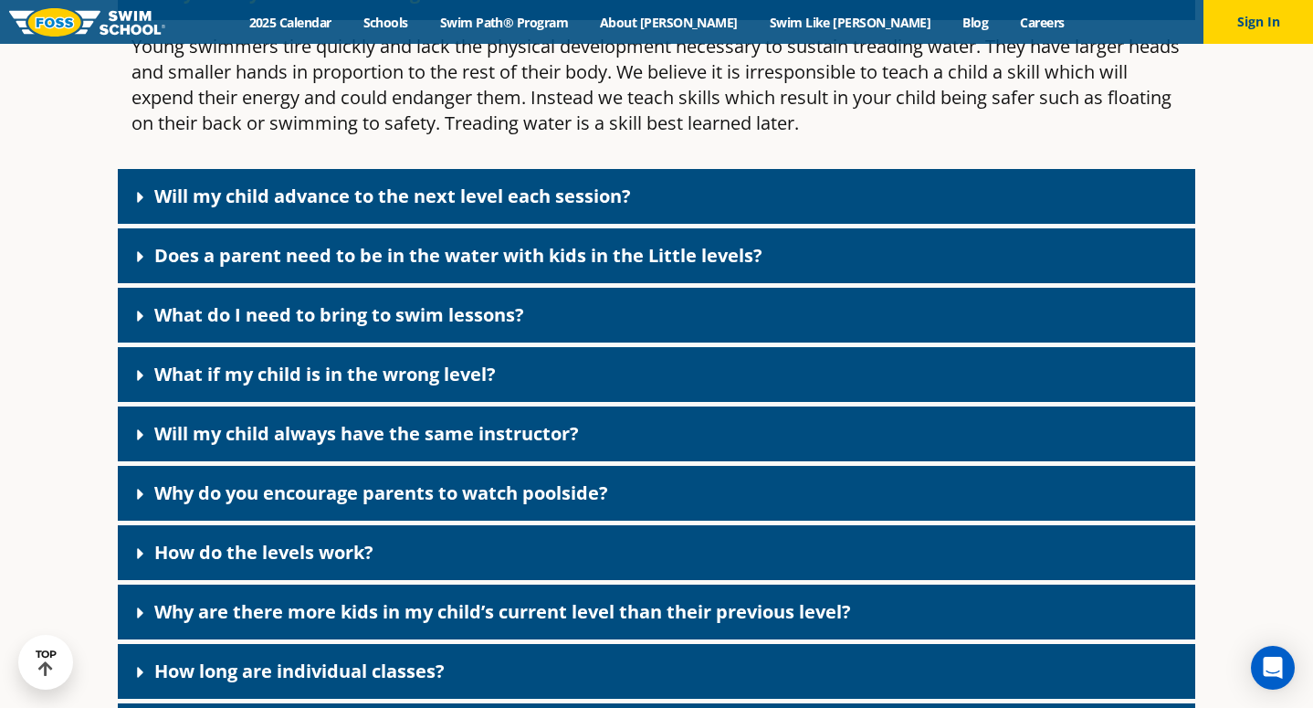
scroll to position [8568, 0]
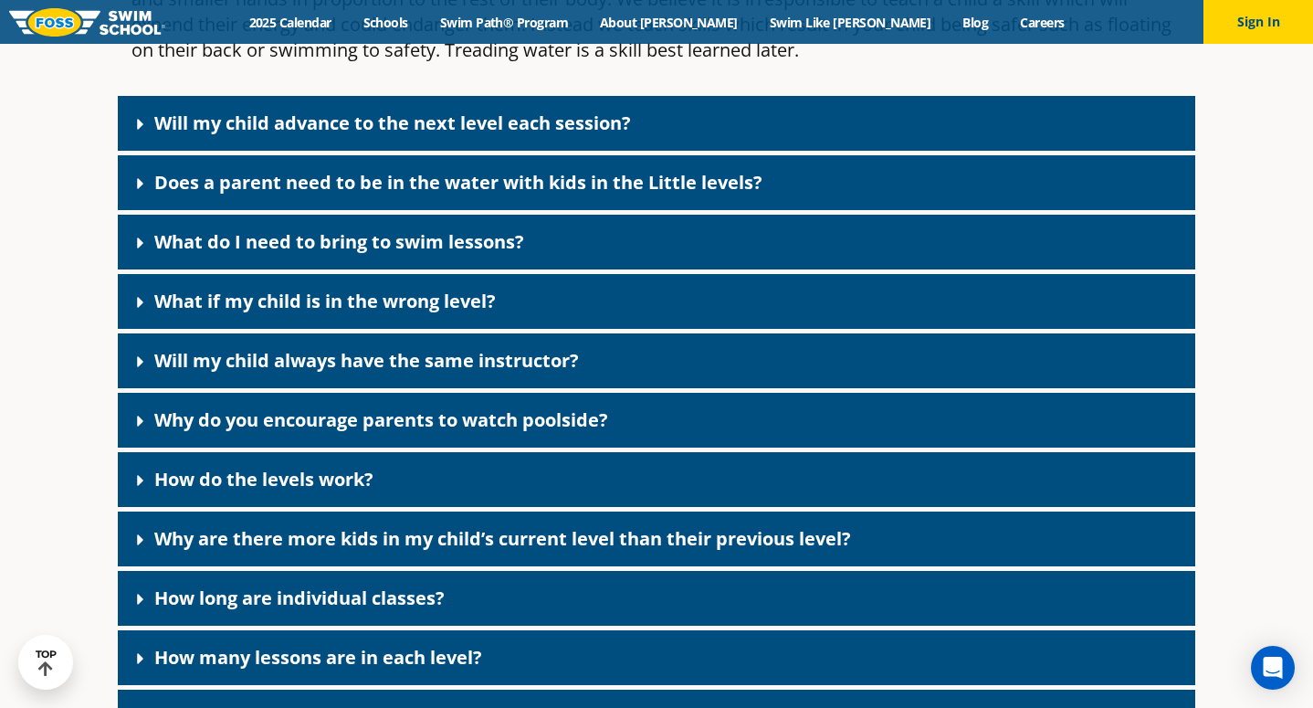
click at [436, 452] on div "How do the levels work?" at bounding box center [657, 479] width 1078 height 55
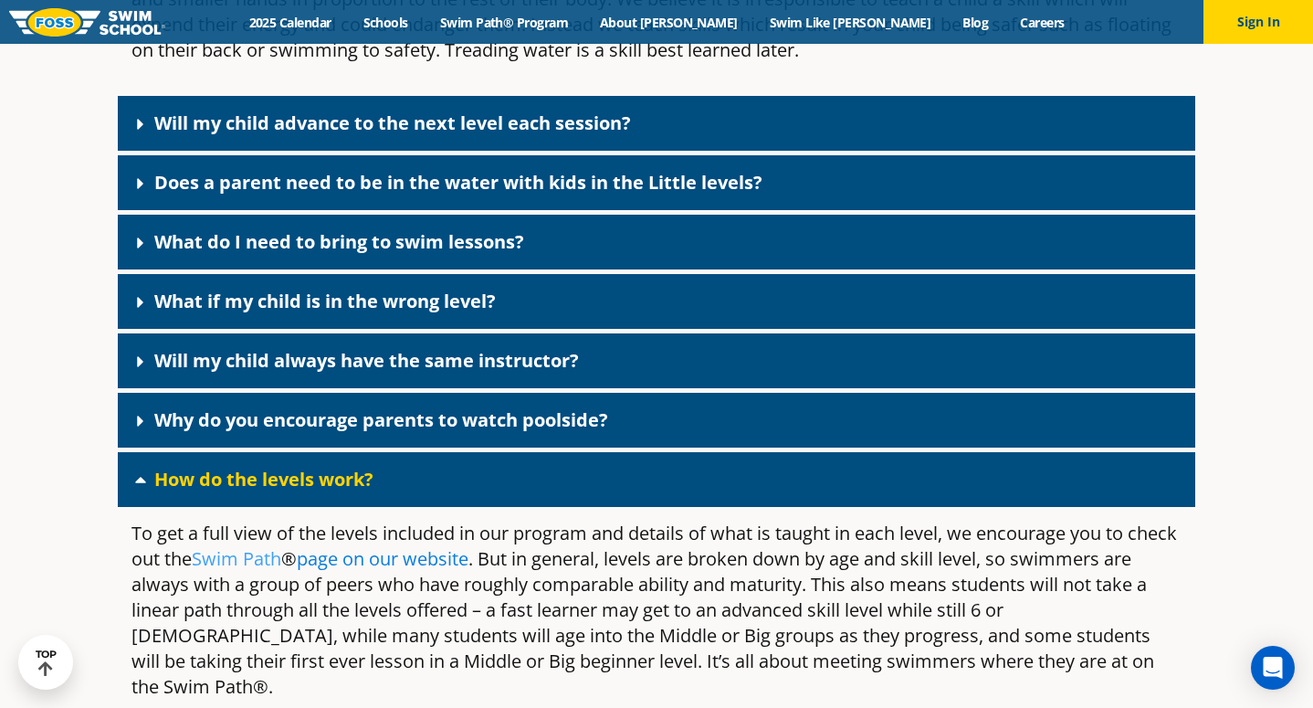
click at [401, 546] on link "page on our website" at bounding box center [383, 558] width 172 height 25
click at [439, 407] on link "Why do you encourage parents to watch poolside?" at bounding box center [381, 419] width 454 height 25
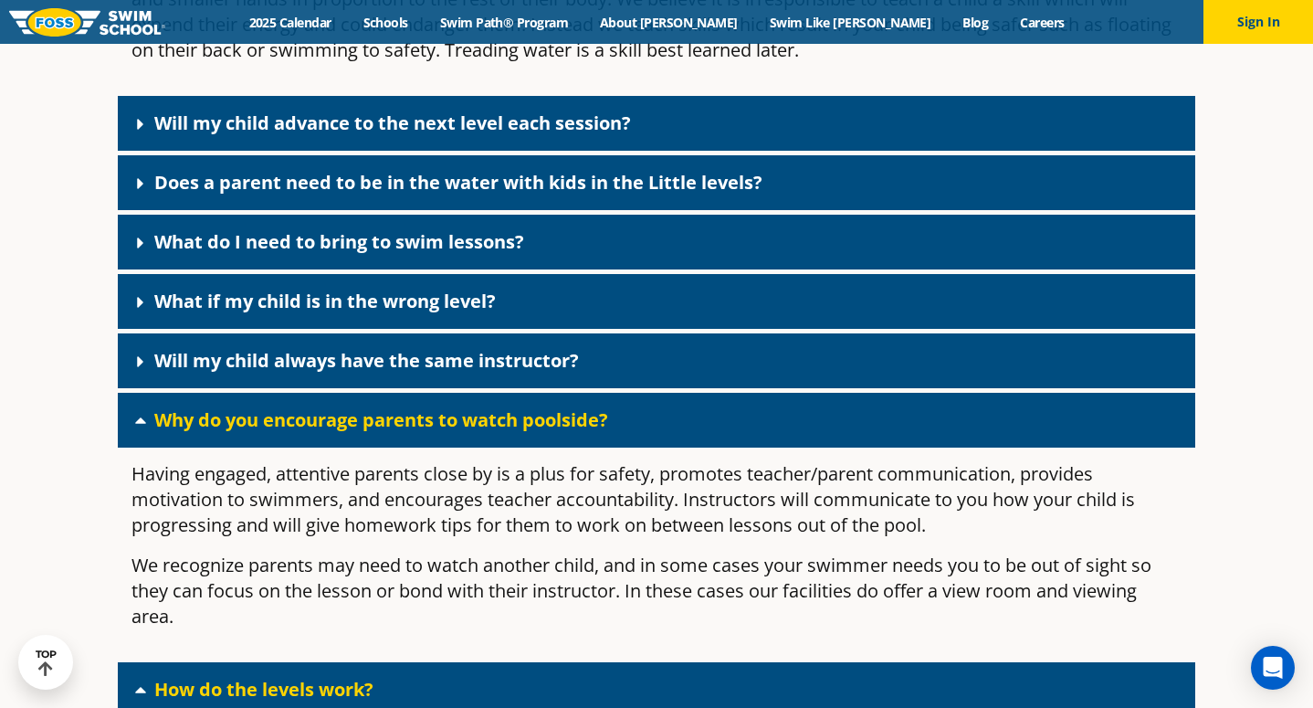
click at [459, 274] on div "What if my child is in the wrong level?" at bounding box center [657, 301] width 1078 height 55
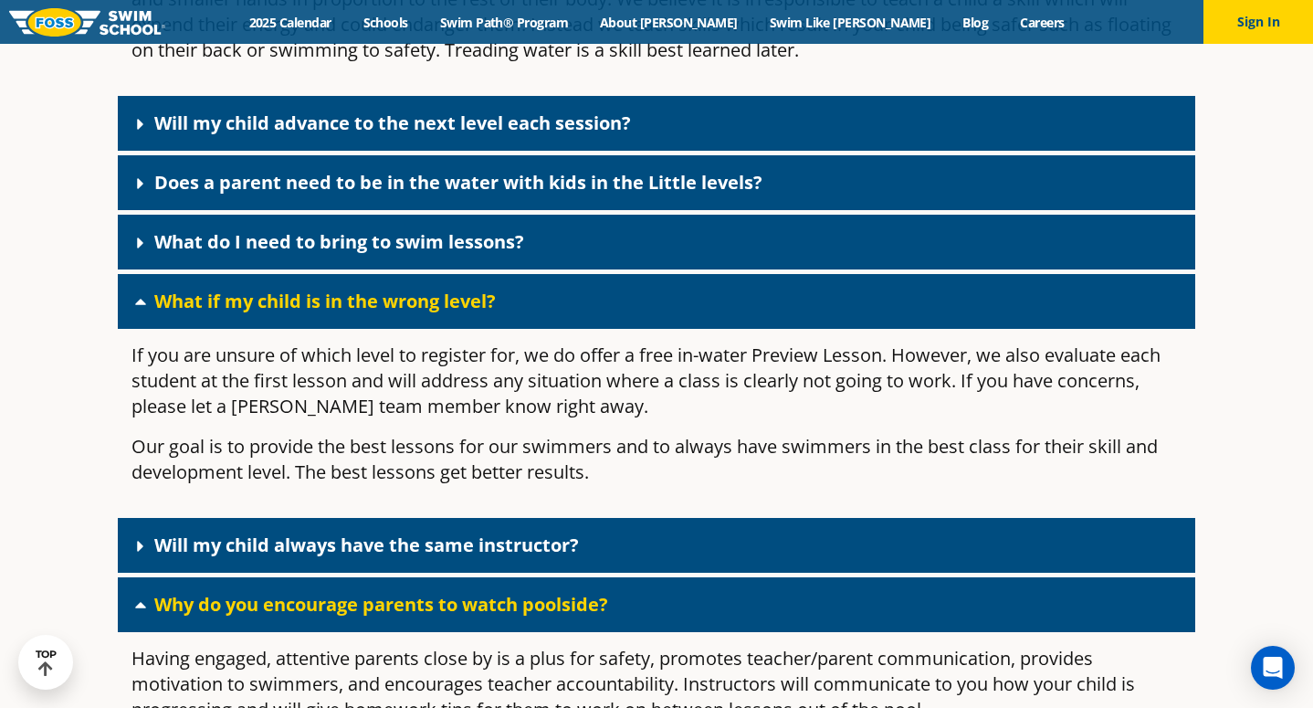
click at [446, 170] on link "Does a parent need to be in the water with kids in the Little levels?" at bounding box center [458, 182] width 608 height 25
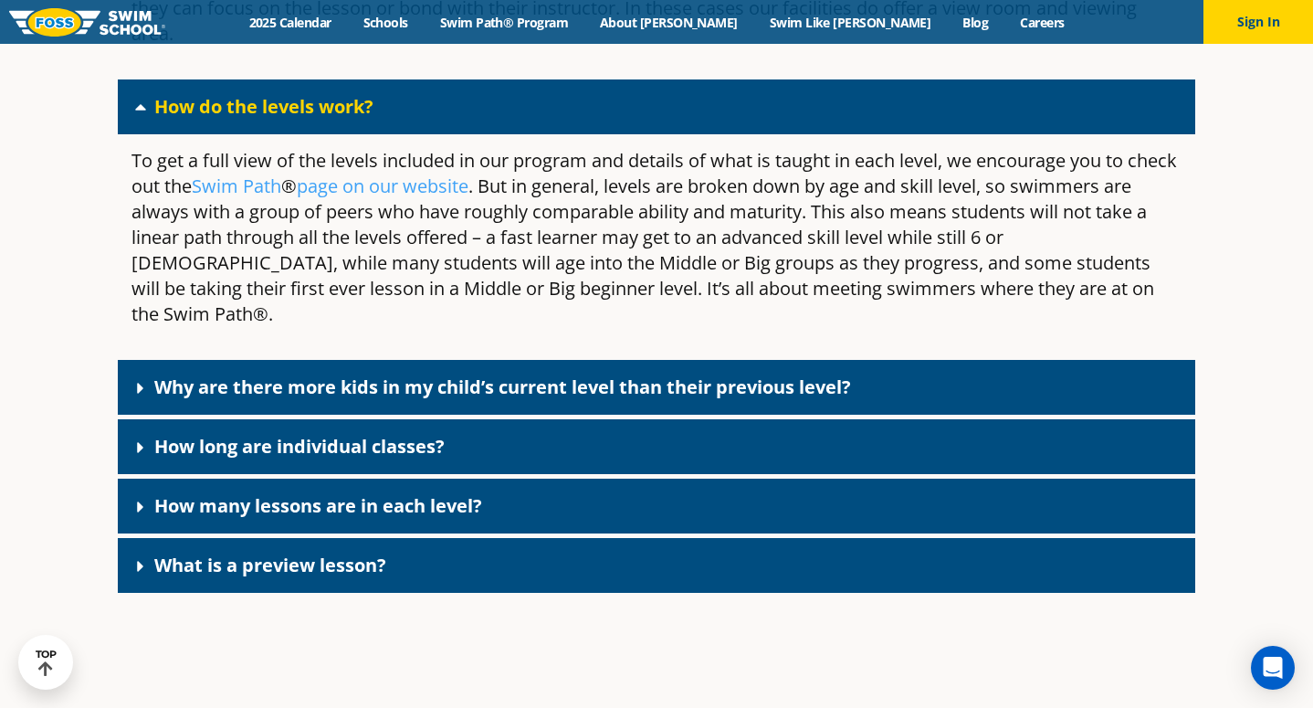
scroll to position [9406, 0]
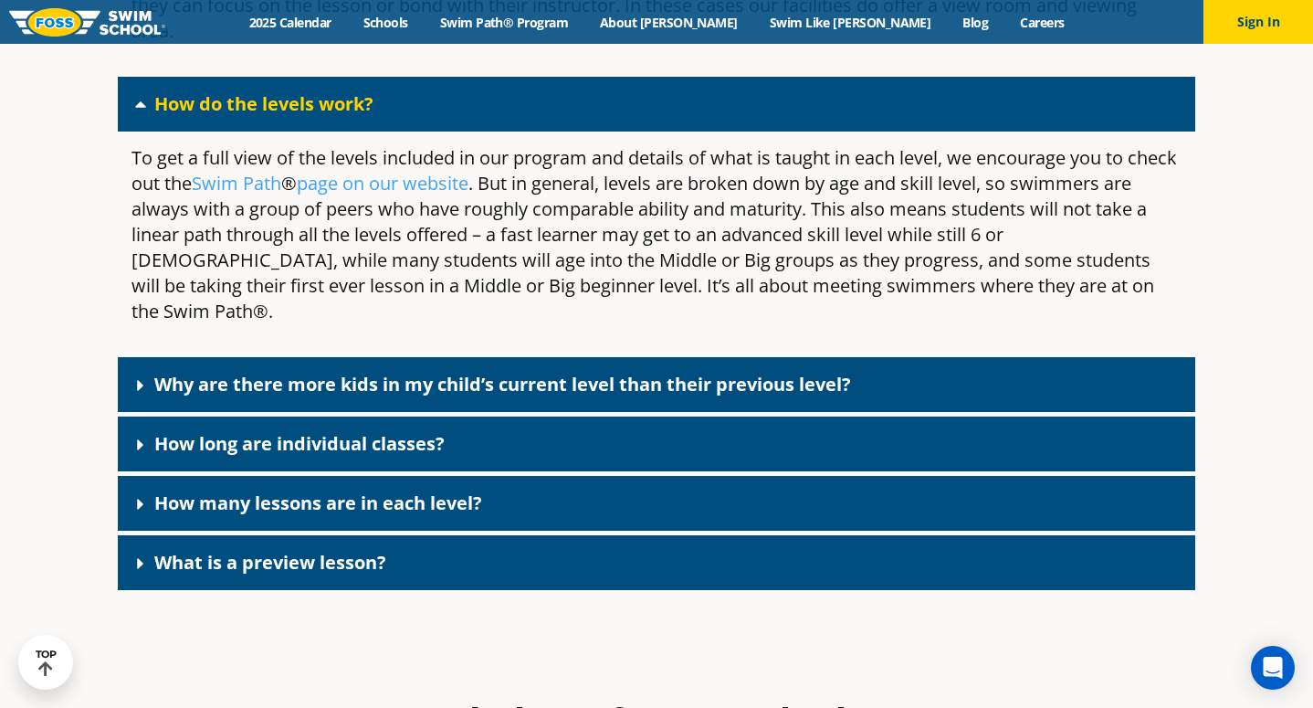
click at [531, 535] on div "What is a preview lesson?" at bounding box center [657, 562] width 1078 height 55
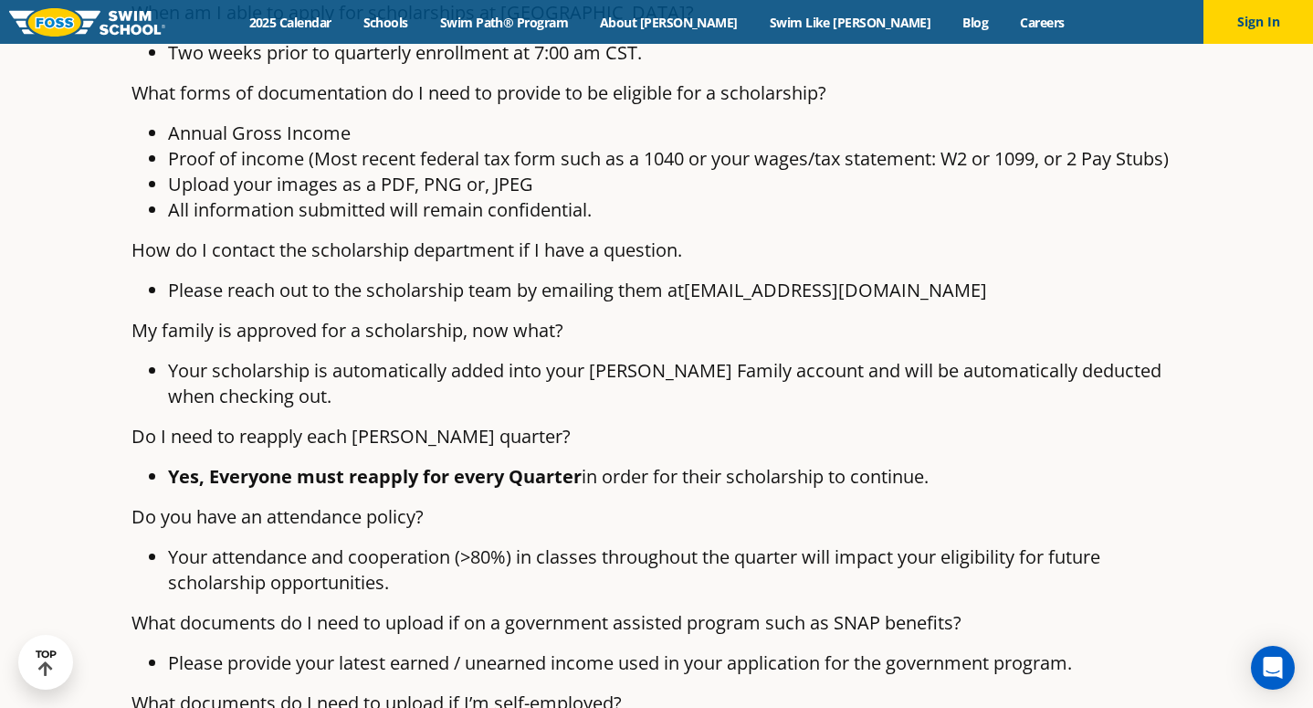
scroll to position [5569, 0]
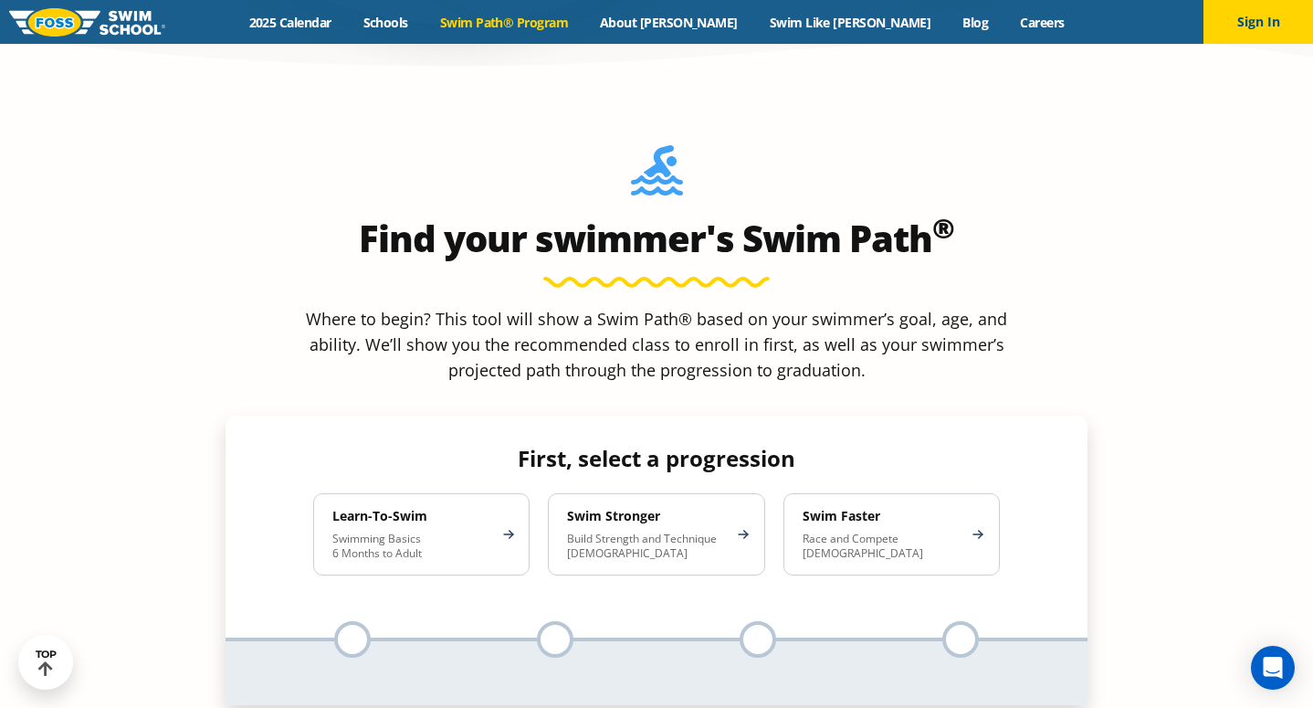
scroll to position [1627, 0]
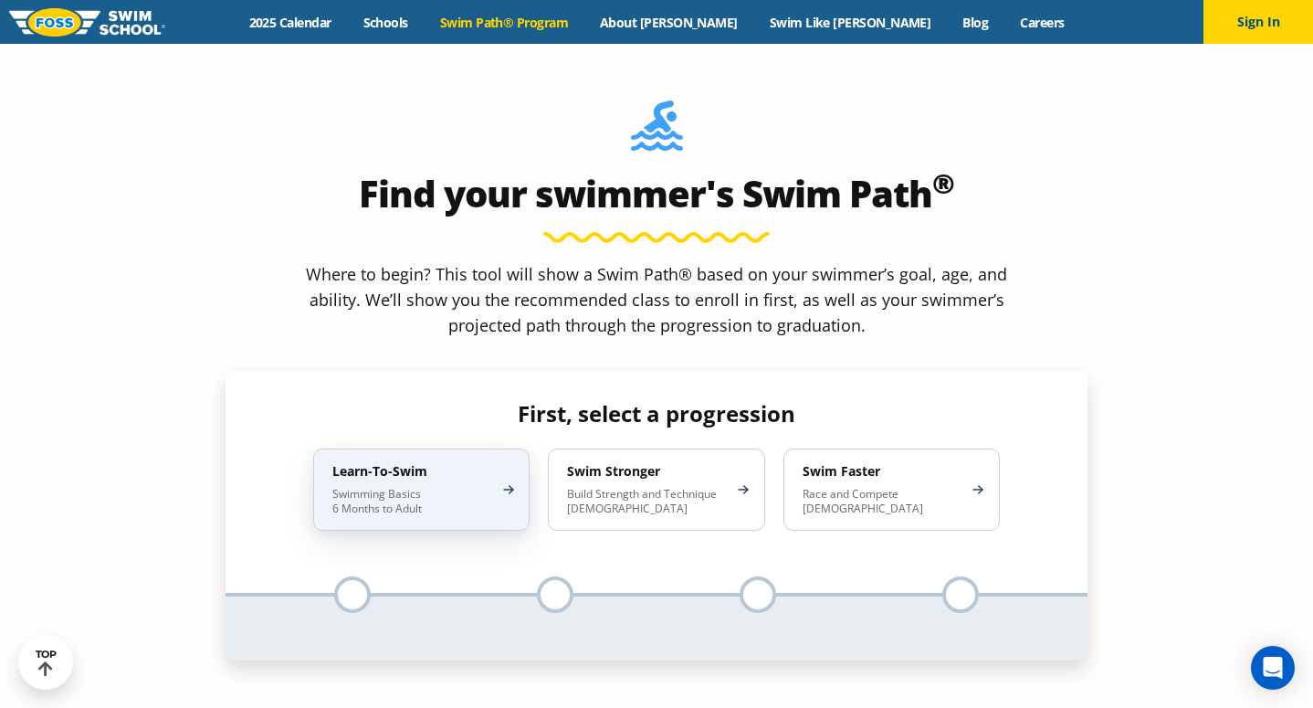
click at [428, 487] on p "Swimming Basics 6 Months to Adult" at bounding box center [412, 501] width 160 height 29
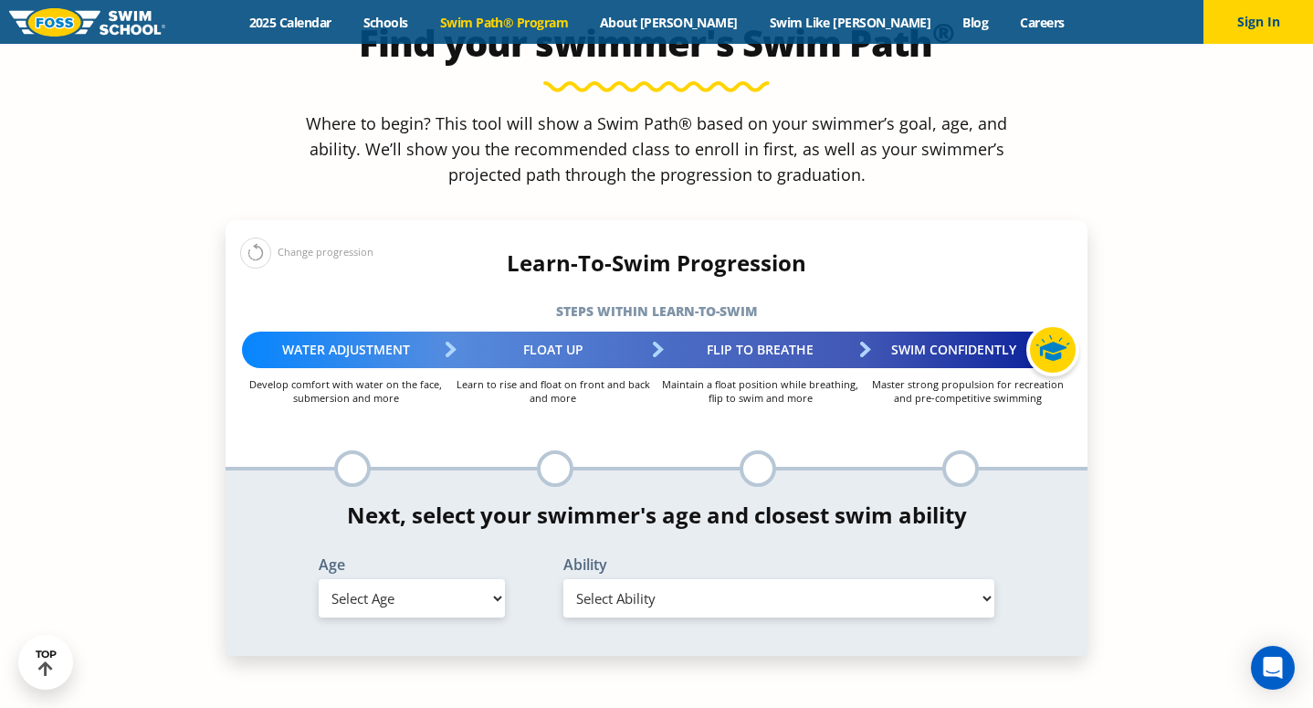
scroll to position [1849, 0]
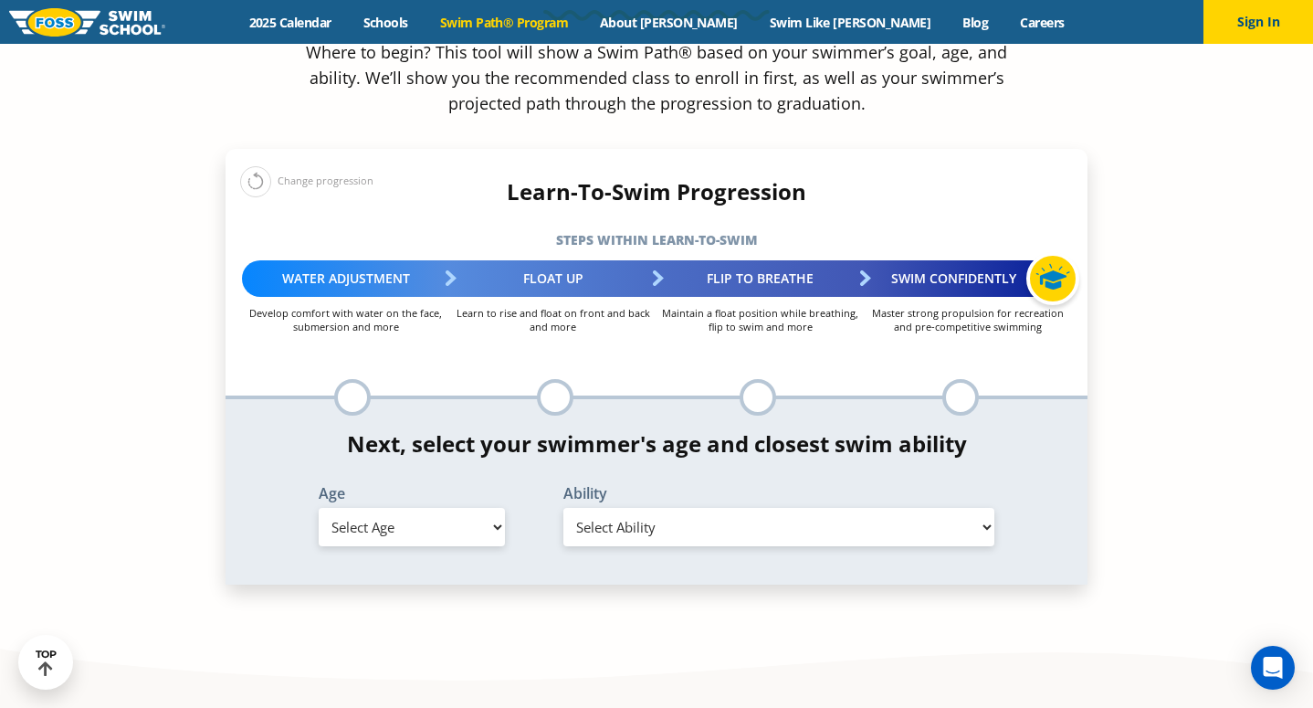
click at [428, 508] on select "Select Age 6 months - 1 year 1 year 2 years 3 years 4 years 5 years 6 years 7 y…" at bounding box center [412, 527] width 186 height 38
select select "5-years"
click at [612, 508] on select "Select Ability First in-water experience When in the water, reliant on a life j…" at bounding box center [779, 527] width 431 height 38
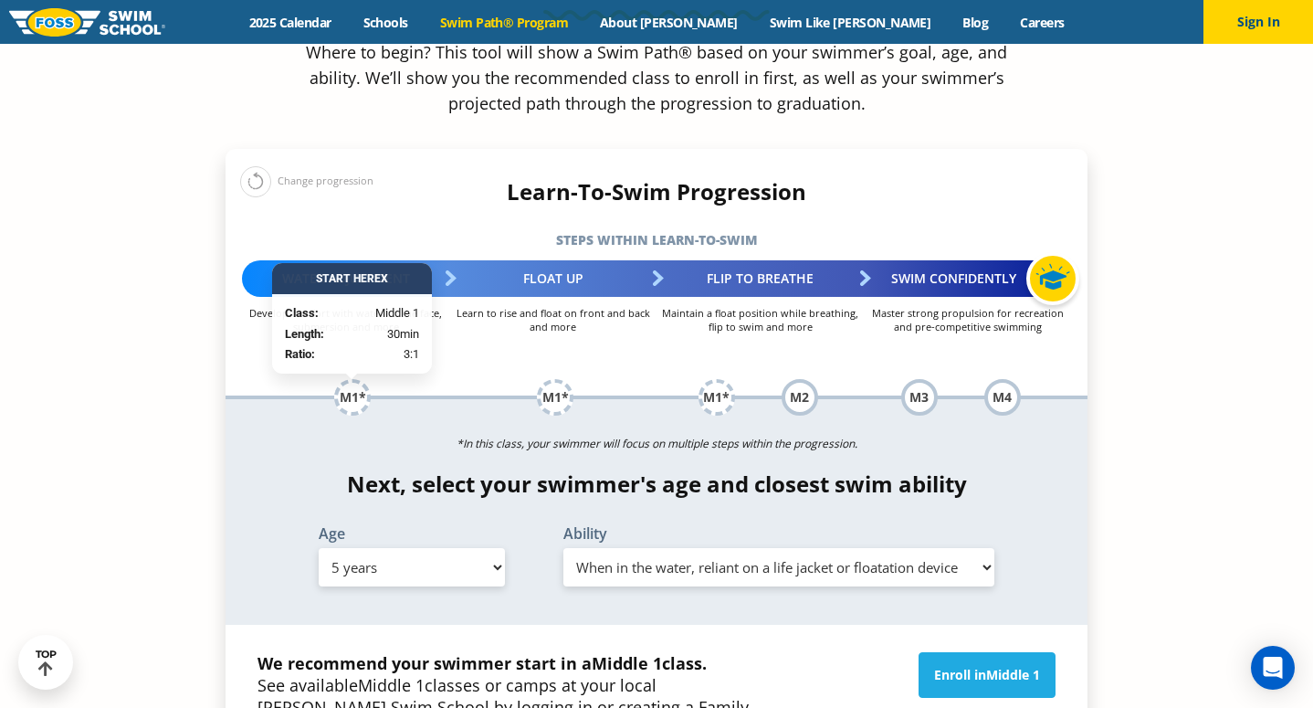
click at [843, 548] on select "Select Ability First in-water experience When in the water, reliant on a life j…" at bounding box center [779, 567] width 431 height 38
click at [811, 548] on select "Select Ability First in-water experience When in the water, reliant on a life j…" at bounding box center [779, 567] width 431 height 38
click at [752, 548] on select "Select Ability First in-water experience When in the water, reliant on a life j…" at bounding box center [779, 567] width 431 height 38
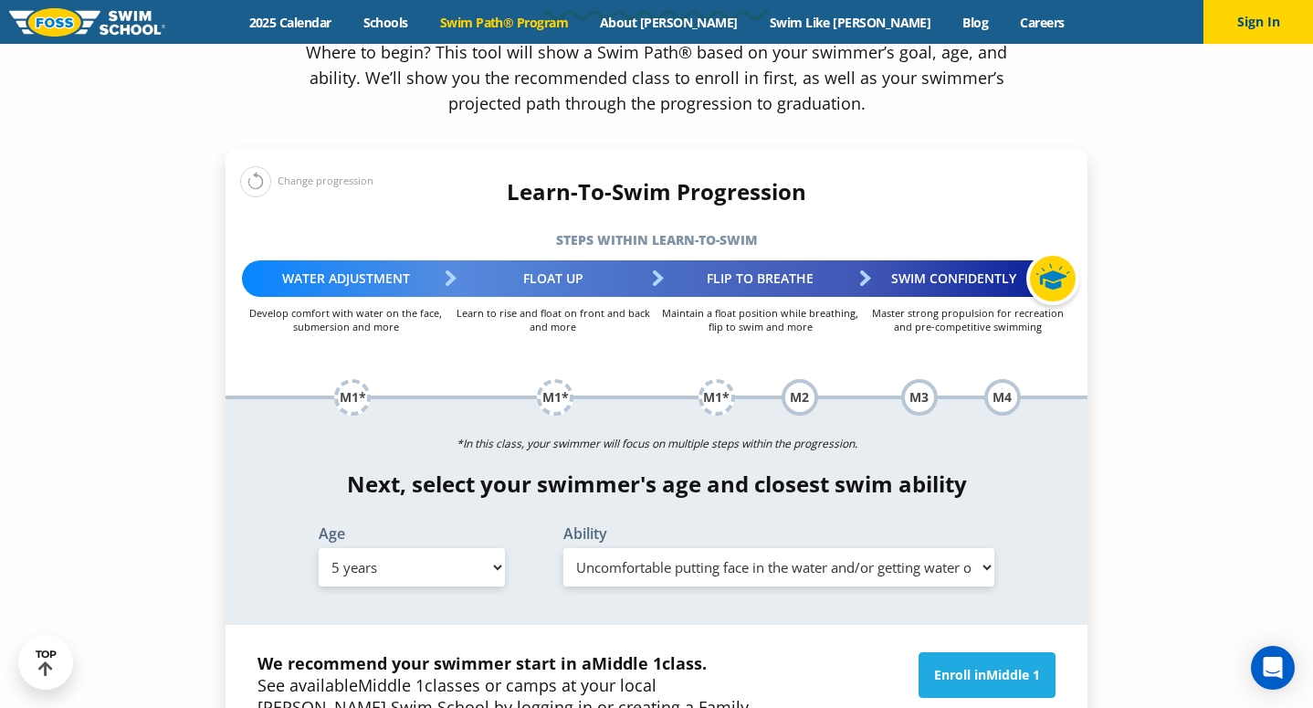
click at [874, 548] on select "Select Ability First in-water experience When in the water, reliant on a life j…" at bounding box center [779, 567] width 431 height 38
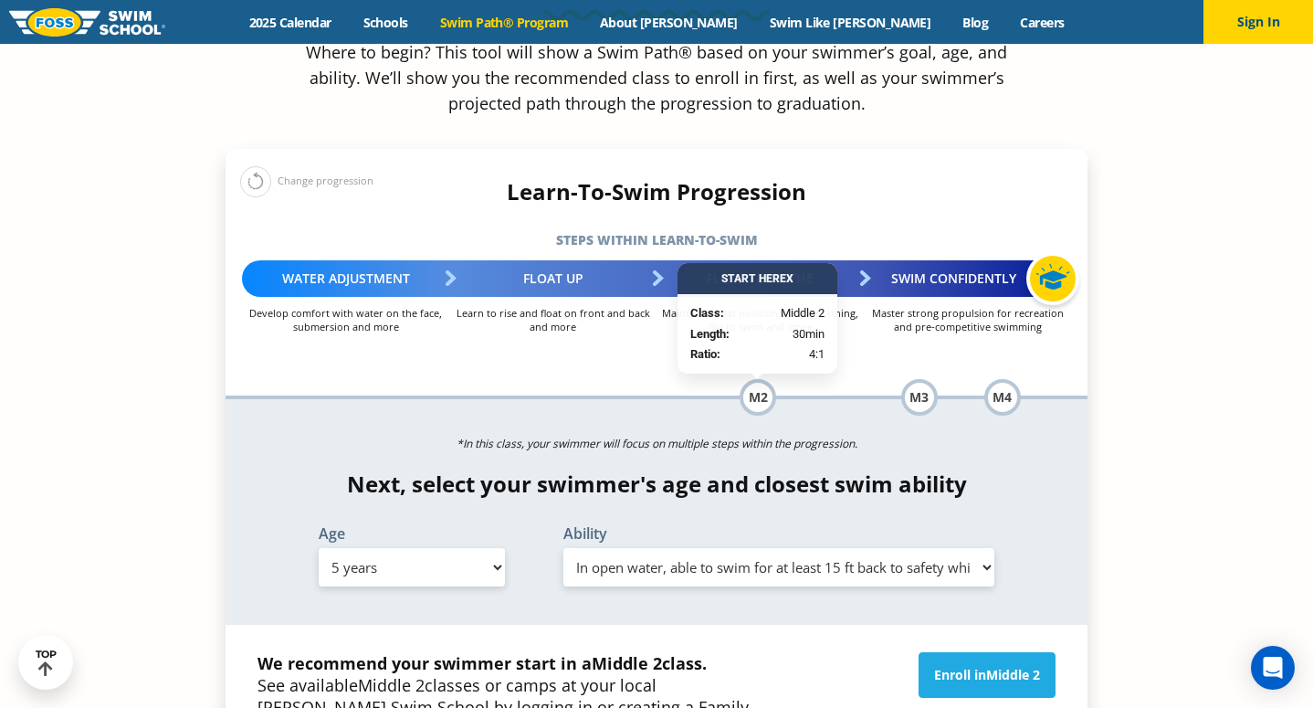
click at [799, 548] on select "Select Ability First in-water experience When in the water, reliant on a life j…" at bounding box center [779, 567] width 431 height 38
click at [822, 548] on select "Select Ability First in-water experience When in the water, reliant on a life j…" at bounding box center [779, 567] width 431 height 38
select select "5-years-when-in-the-water-reliant-on-a-life-jacket-or-floatation-device"
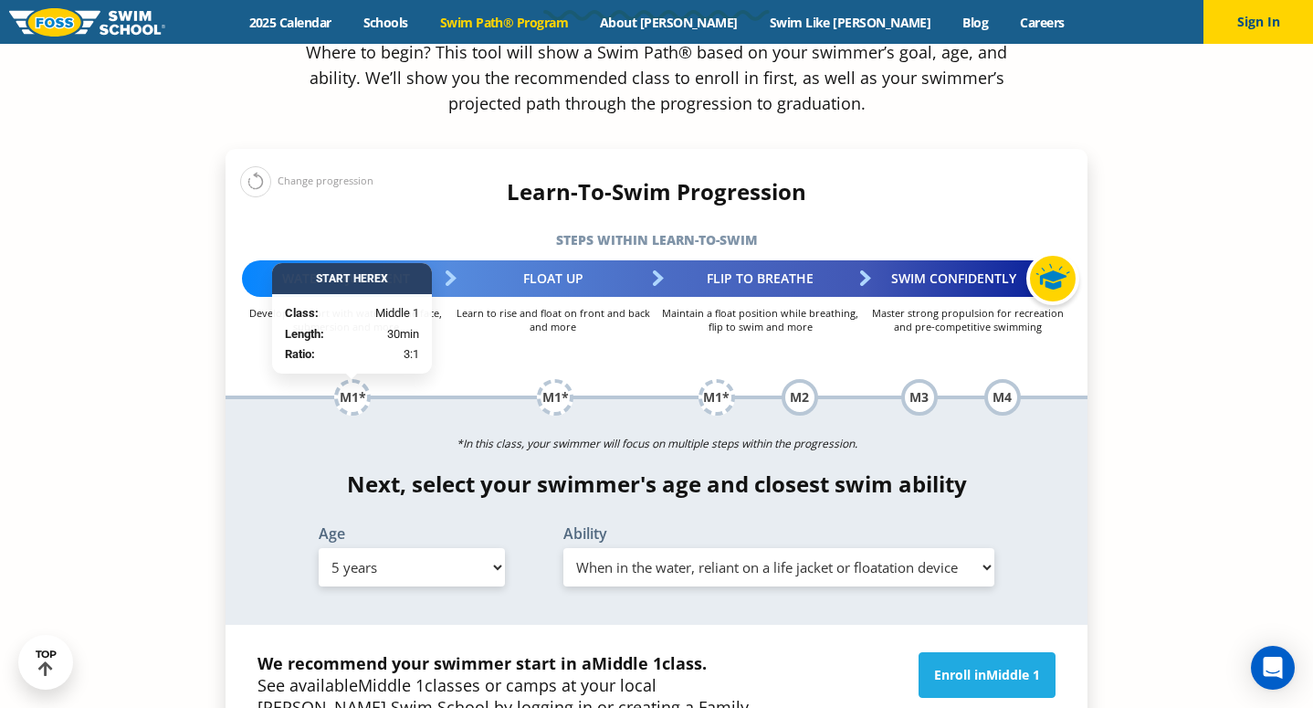
click at [1091, 281] on div "Find your swimmer's Swim Path ® Where to begin? This tool will show a Swim Path…" at bounding box center [656, 387] width 880 height 1036
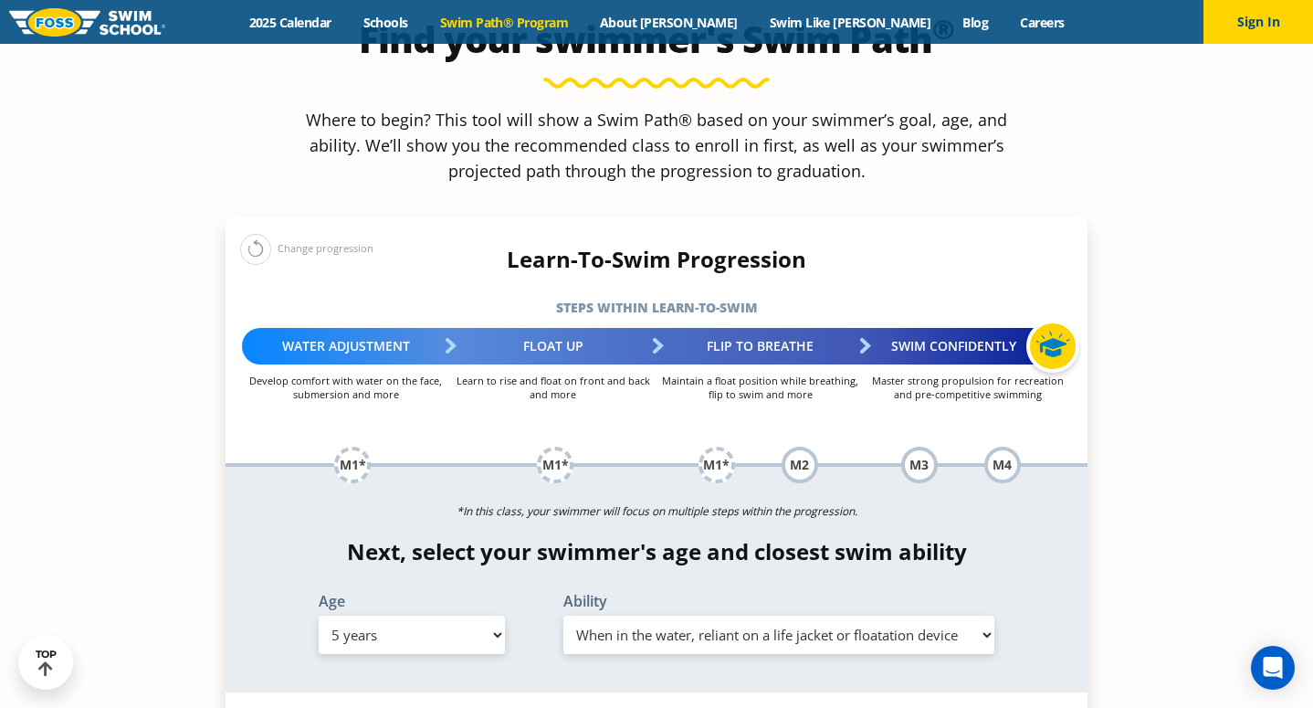
scroll to position [1776, 0]
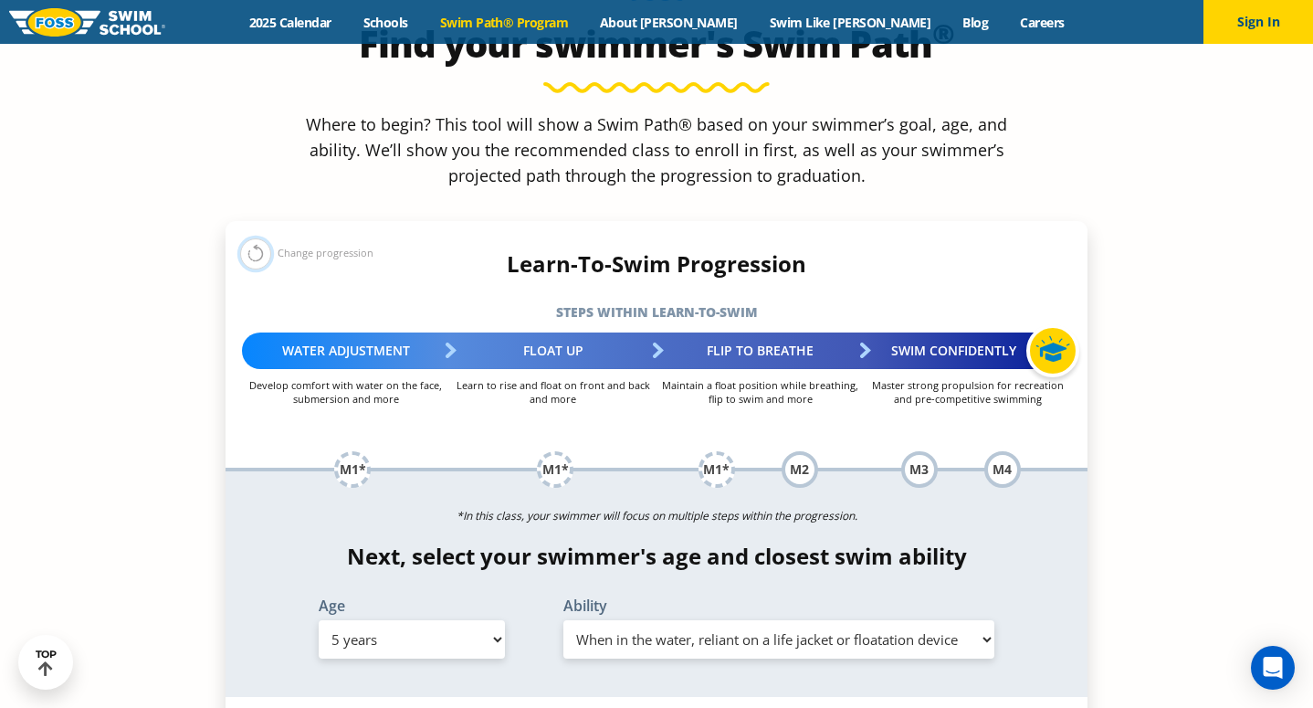
click at [263, 238] on button at bounding box center [255, 253] width 31 height 31
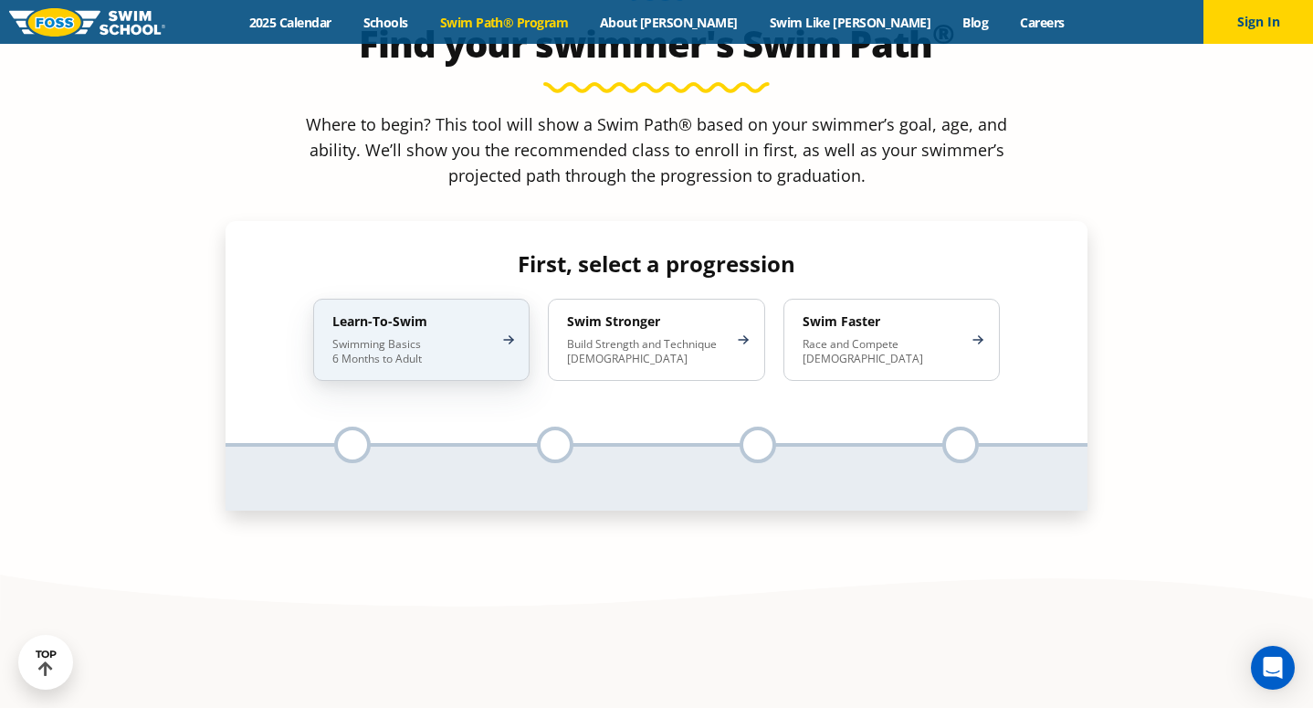
click at [365, 299] on div "Learn-To-Swim Swimming Basics 6 Months to Adult" at bounding box center [421, 340] width 216 height 82
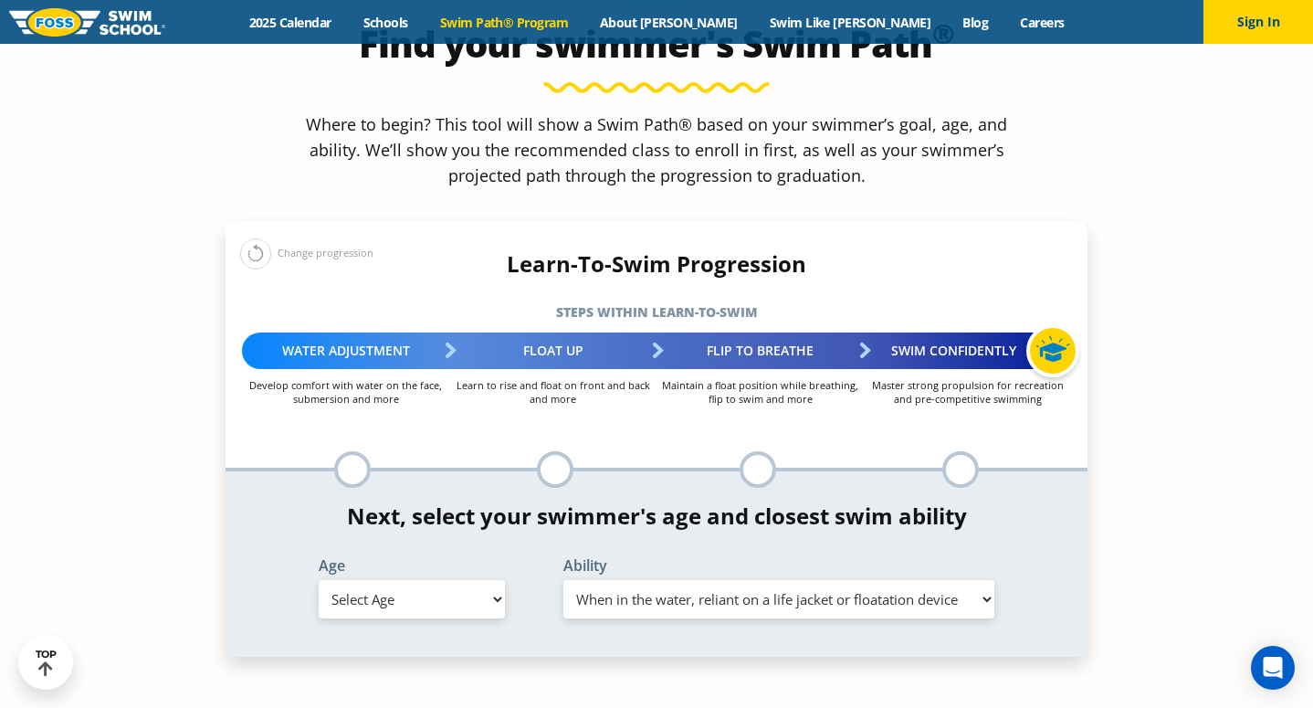
click at [446, 580] on select "Select Age 6 months - 1 year 1 year 2 years 3 years 4 years 5 years 6 years 7 y…" at bounding box center [412, 599] width 186 height 38
select select "4-years"
click at [659, 580] on select "Select Ability First in-water experience When in the water, reliant on a life j…" at bounding box center [779, 599] width 431 height 38
select select "4-years-first-in-water-experience"
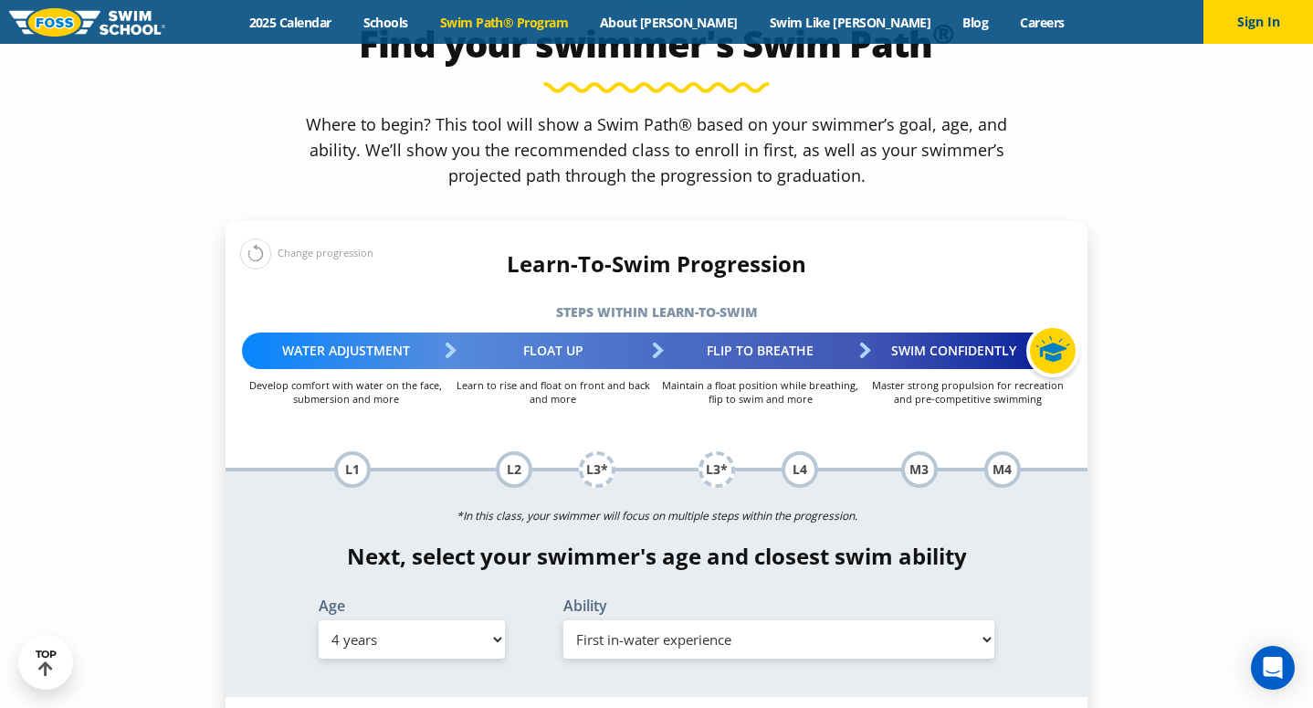
click at [214, 369] on section "Find your swimmer's Swim Path ® Where to begin? This tool will show a Swim Path…" at bounding box center [656, 472] width 1313 height 1171
click at [463, 620] on select "Select Age 6 months - 1 year 1 year 2 years 3 years 4 years 5 years 6 years 7 y…" at bounding box center [412, 639] width 186 height 38
select select "5-years"
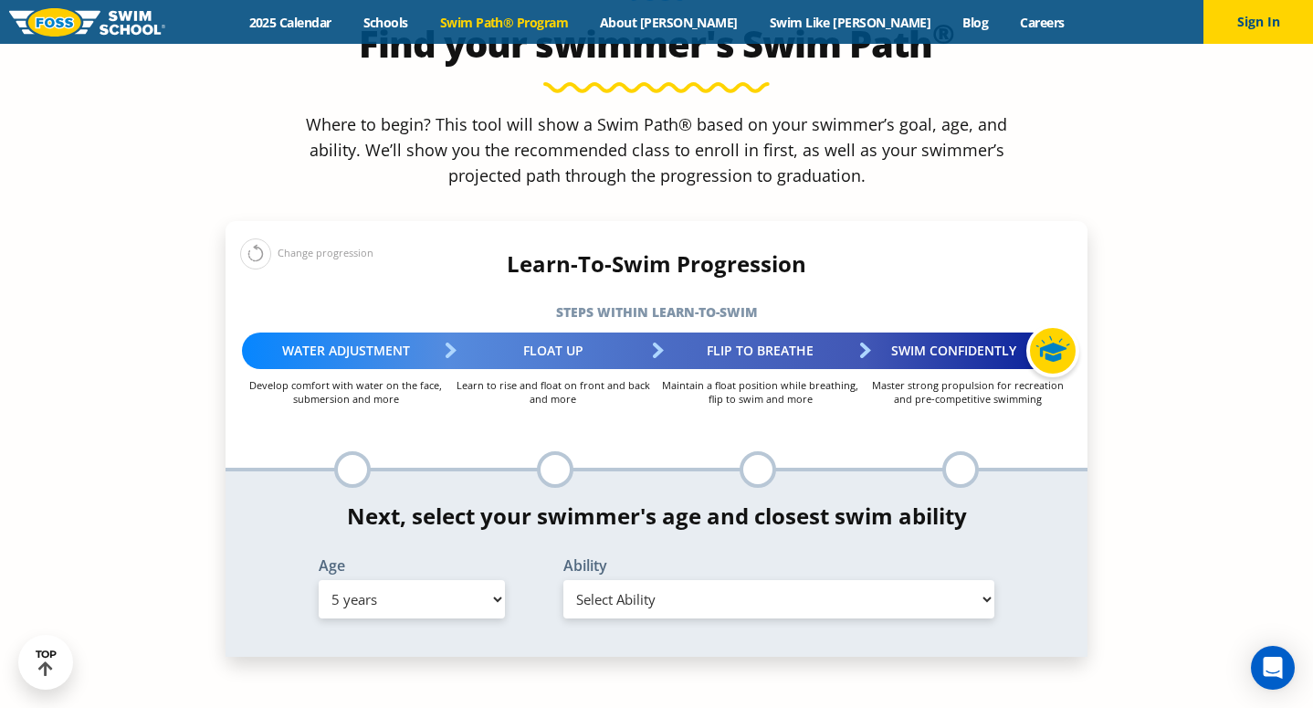
click at [633, 580] on select "Select Ability First in-water experience When in the water, reliant on a life j…" at bounding box center [779, 599] width 431 height 38
select select "5-years-when-in-the-water-reliant-on-a-life-jacket-or-floatation-device"
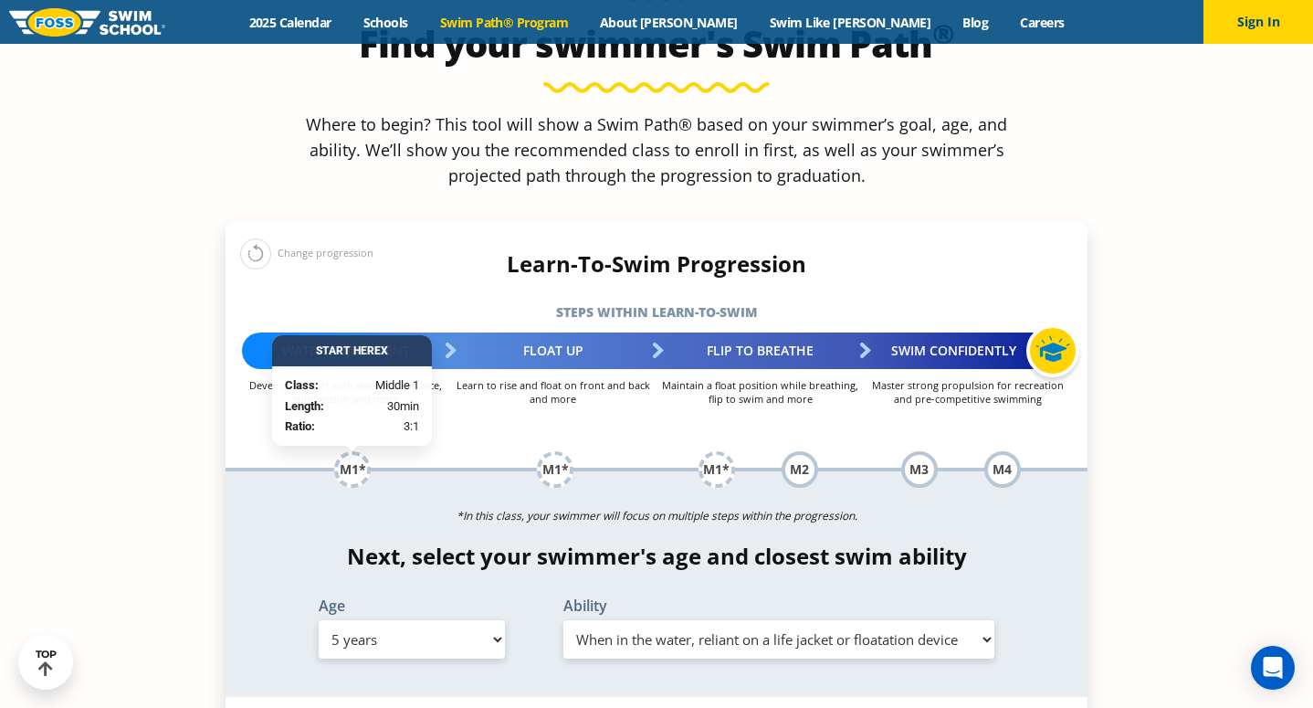
click at [1122, 473] on section "Find your swimmer's Swim Path ® Where to begin? This tool will show a Swim Path…" at bounding box center [656, 483] width 1313 height 1193
click at [1139, 467] on section "Find your swimmer's Swim Path ® Where to begin? This tool will show a Swim Path…" at bounding box center [656, 483] width 1313 height 1193
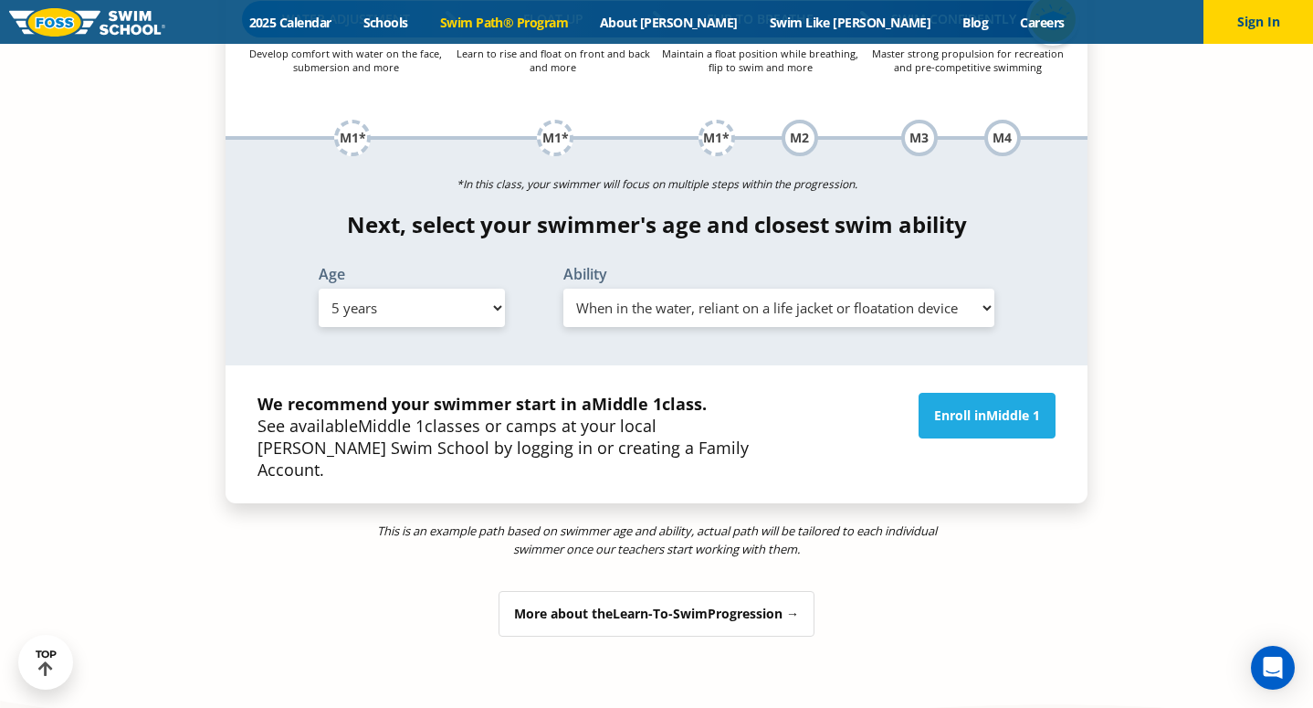
scroll to position [2122, 0]
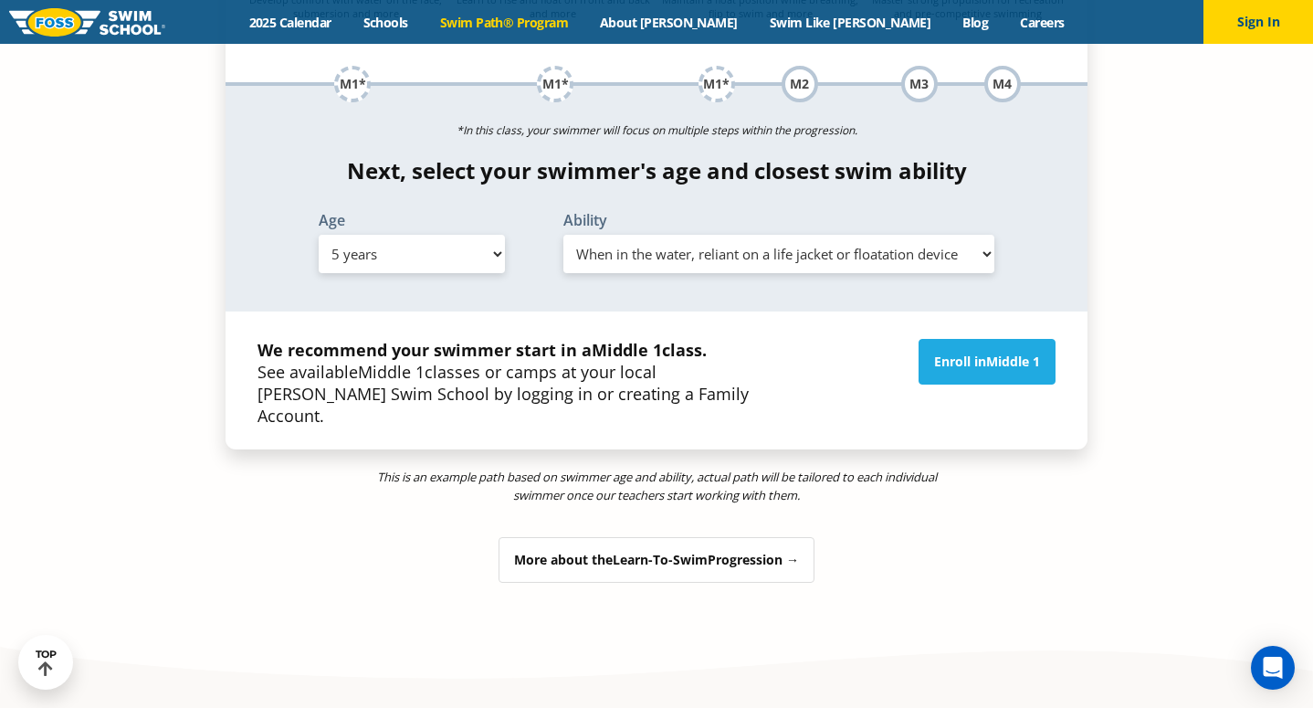
click at [551, 537] on div "More about the Learn-To-Swim Progression →" at bounding box center [657, 560] width 316 height 46
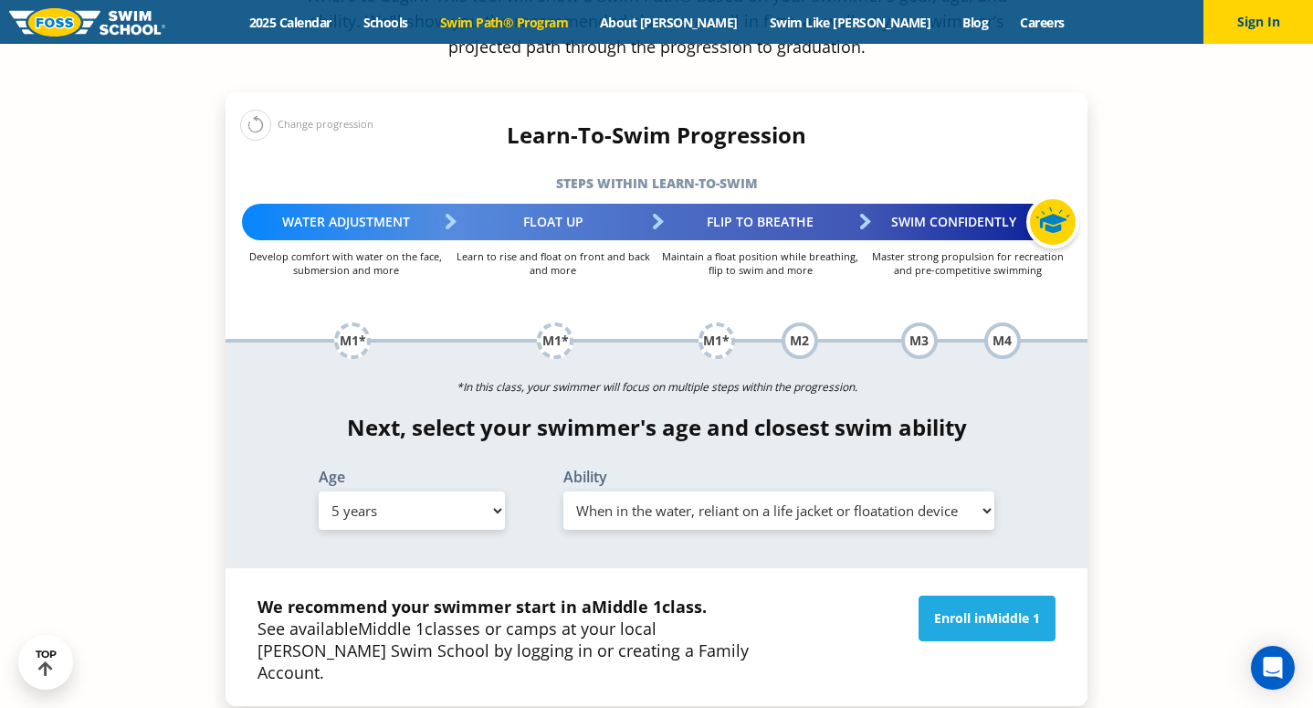
scroll to position [1985, 0]
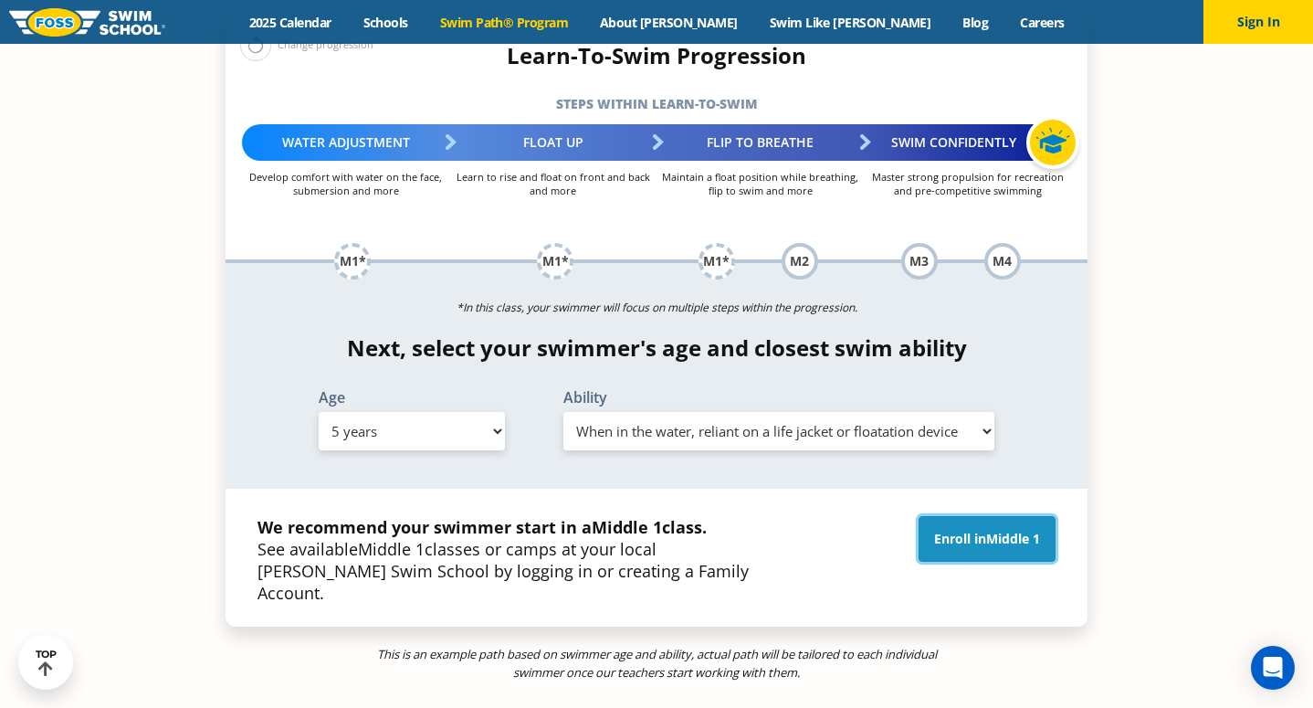
click at [1009, 530] on span "Middle 1" at bounding box center [1013, 538] width 54 height 17
